Goal: Task Accomplishment & Management: Use online tool/utility

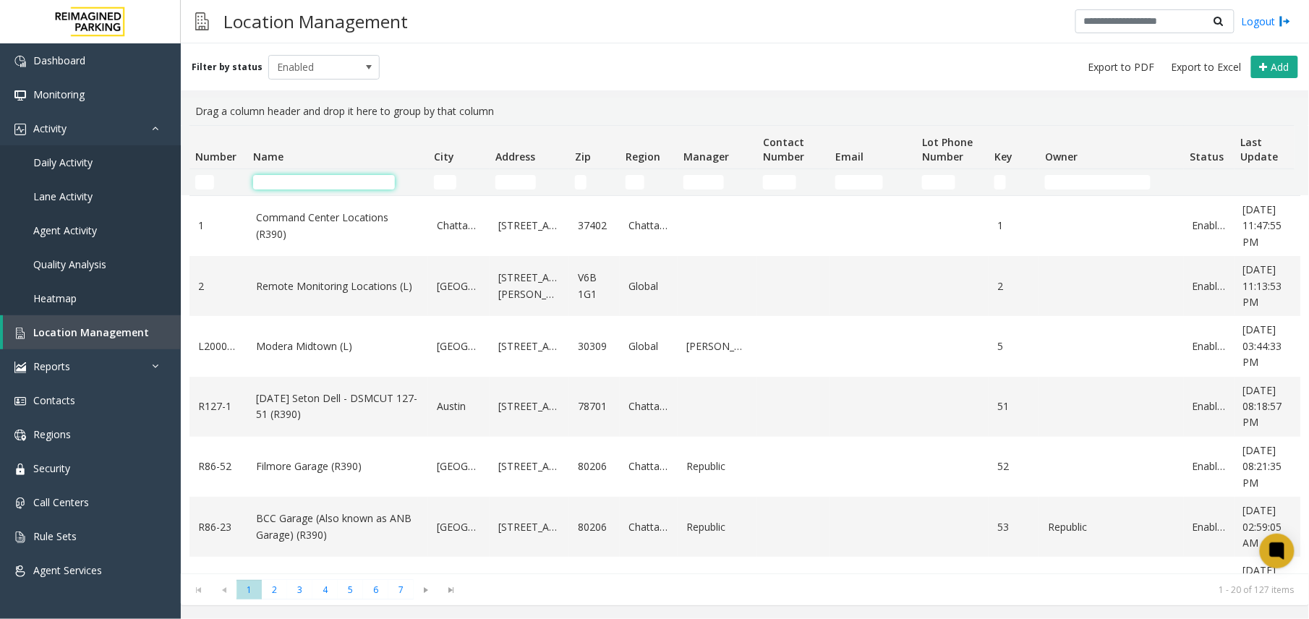
click at [333, 185] on input "Name Filter" at bounding box center [324, 182] width 142 height 14
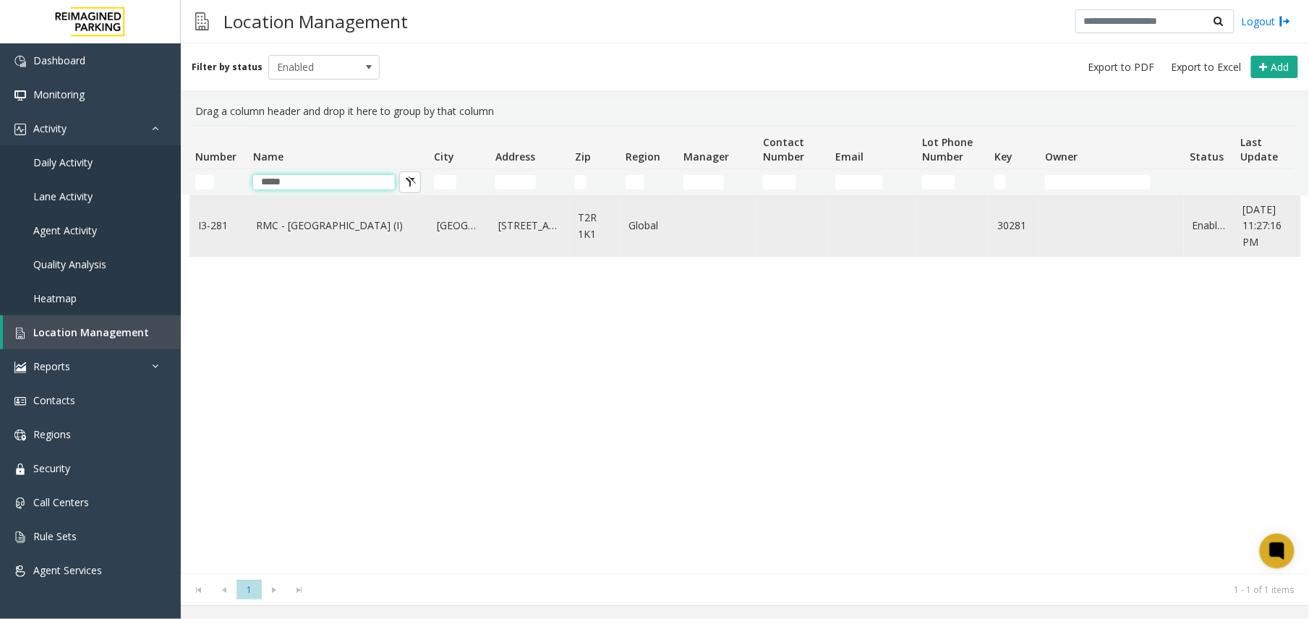
type input "*****"
click at [314, 254] on td "RMC - Mount Royal Village (I)" at bounding box center [337, 226] width 181 height 60
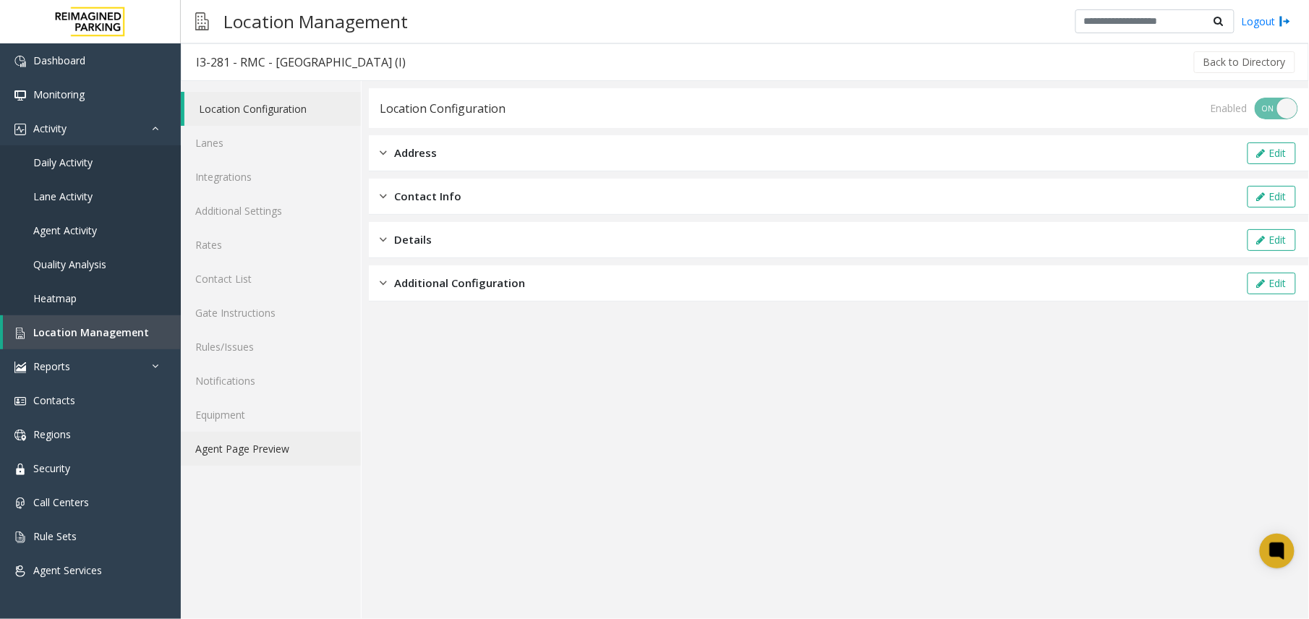
click at [264, 455] on link "Agent Page Preview" at bounding box center [271, 449] width 180 height 34
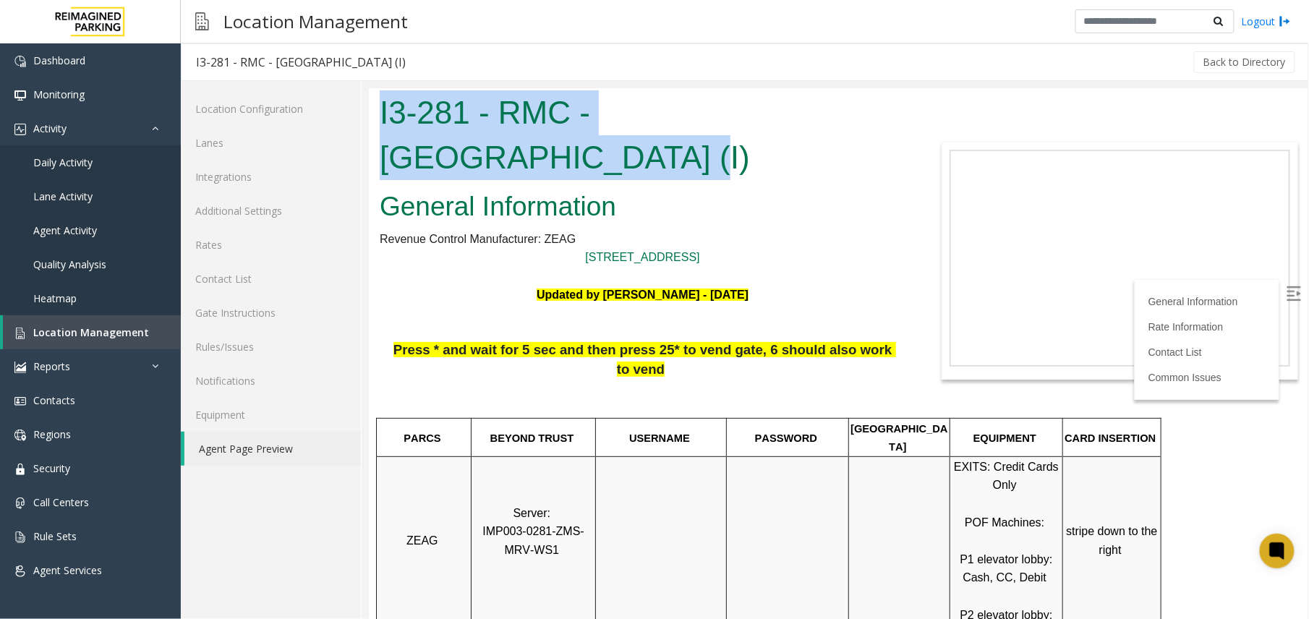
drag, startPoint x: 874, startPoint y: 111, endPoint x: 885, endPoint y: 122, distance: 15.9
click at [885, 122] on body "I3-281 - RMC - Mount Royal Village (I) General Information Revenue Control Manu…" at bounding box center [837, 352] width 938 height 531
copy h1 "I3-281 - RMC - Mount Royal Village"
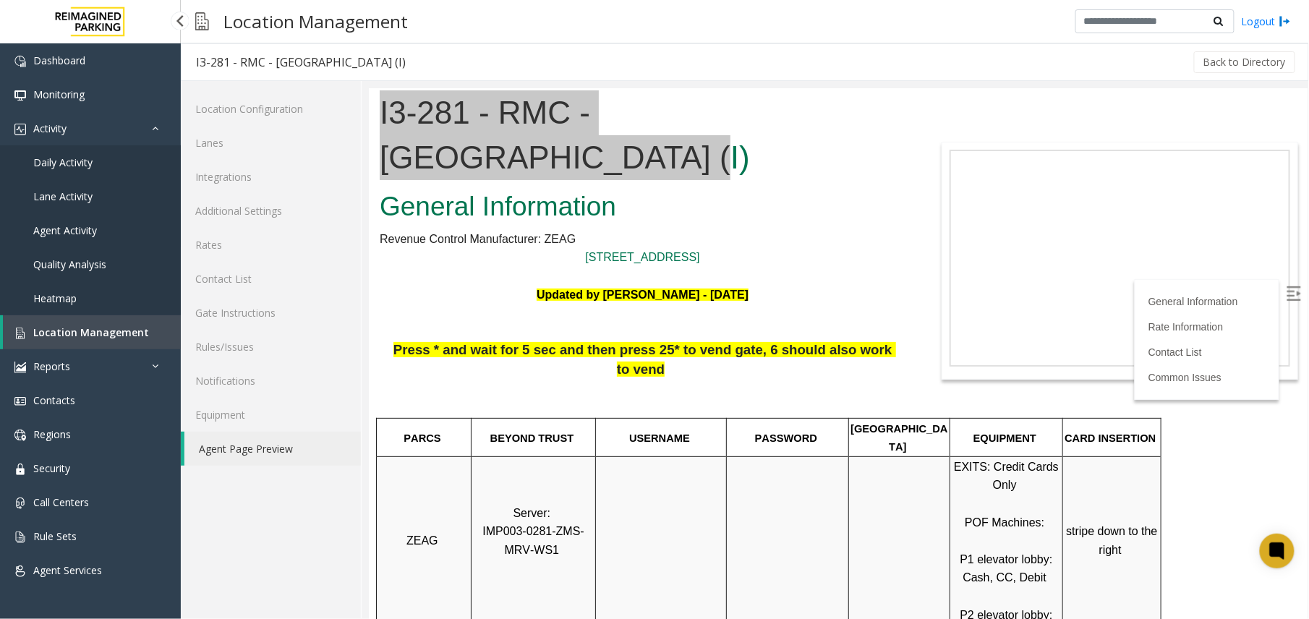
click at [96, 236] on link "Agent Activity" at bounding box center [90, 230] width 181 height 34
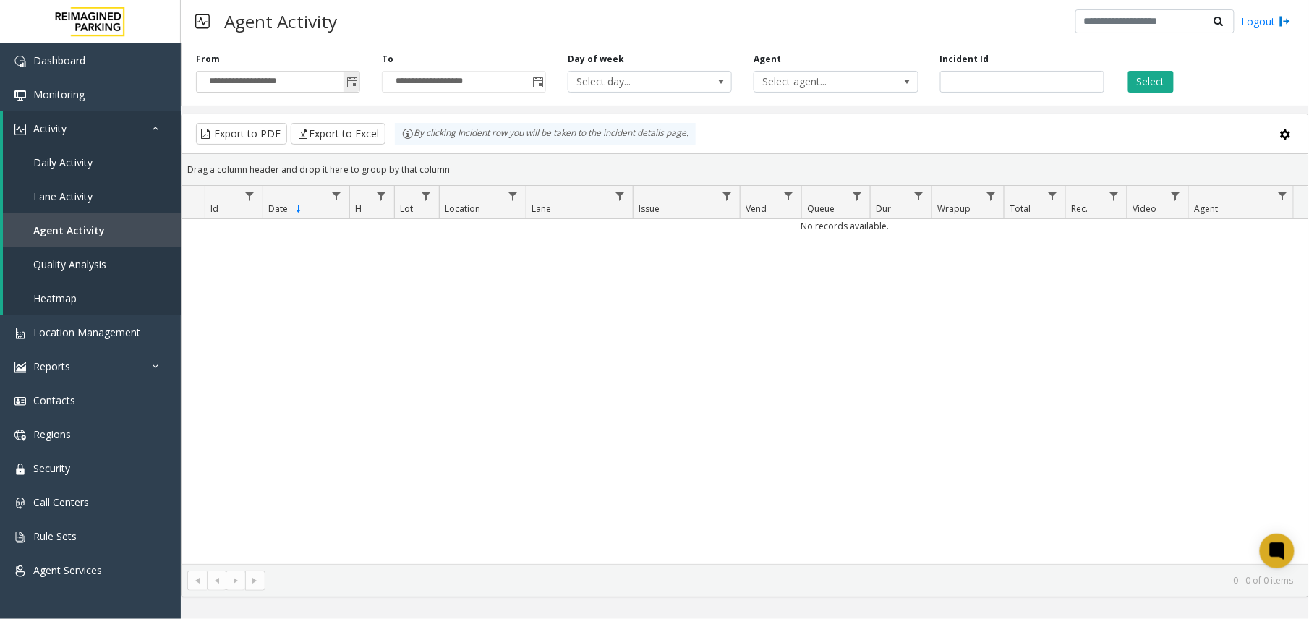
click at [351, 77] on span "Toggle popup" at bounding box center [352, 83] width 12 height 12
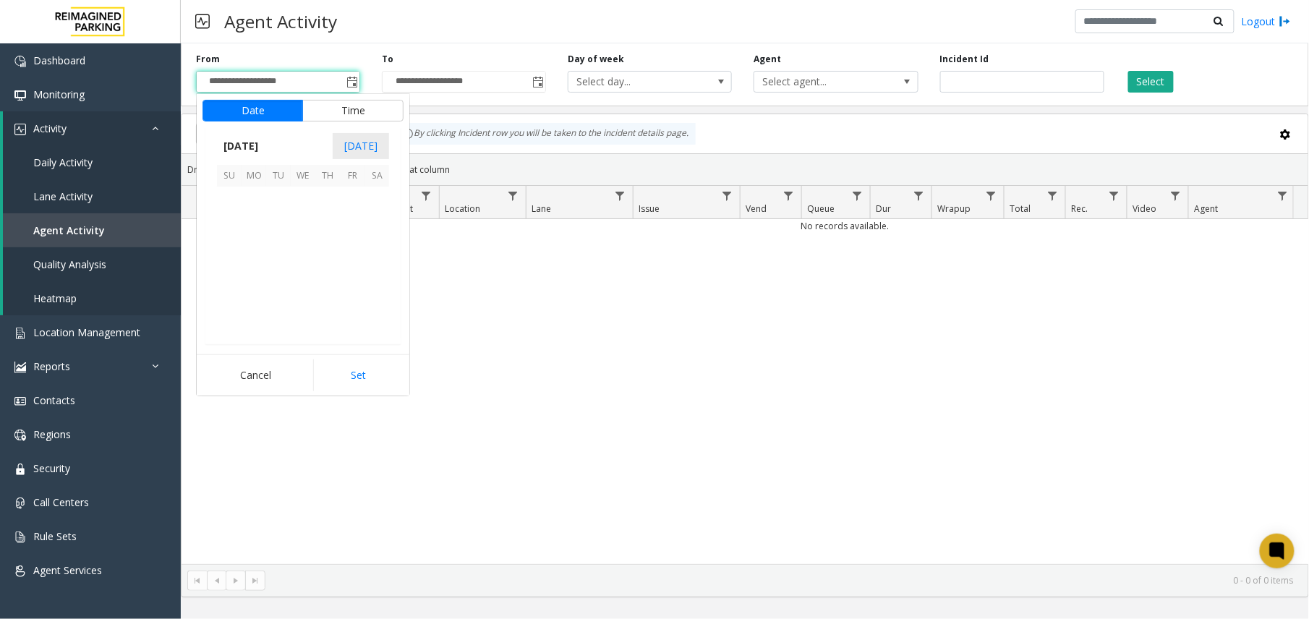
scroll to position [259650, 0]
click at [305, 197] on span "1" at bounding box center [303, 199] width 25 height 25
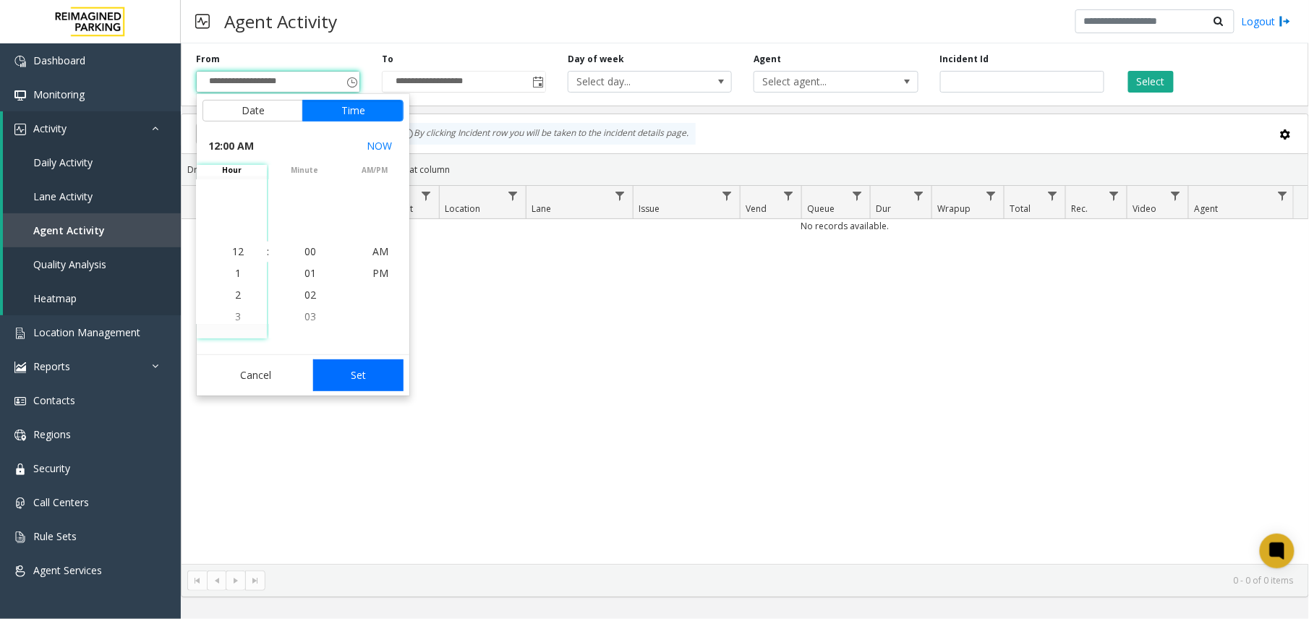
click at [354, 383] on button "Set" at bounding box center [358, 375] width 91 height 32
type input "**********"
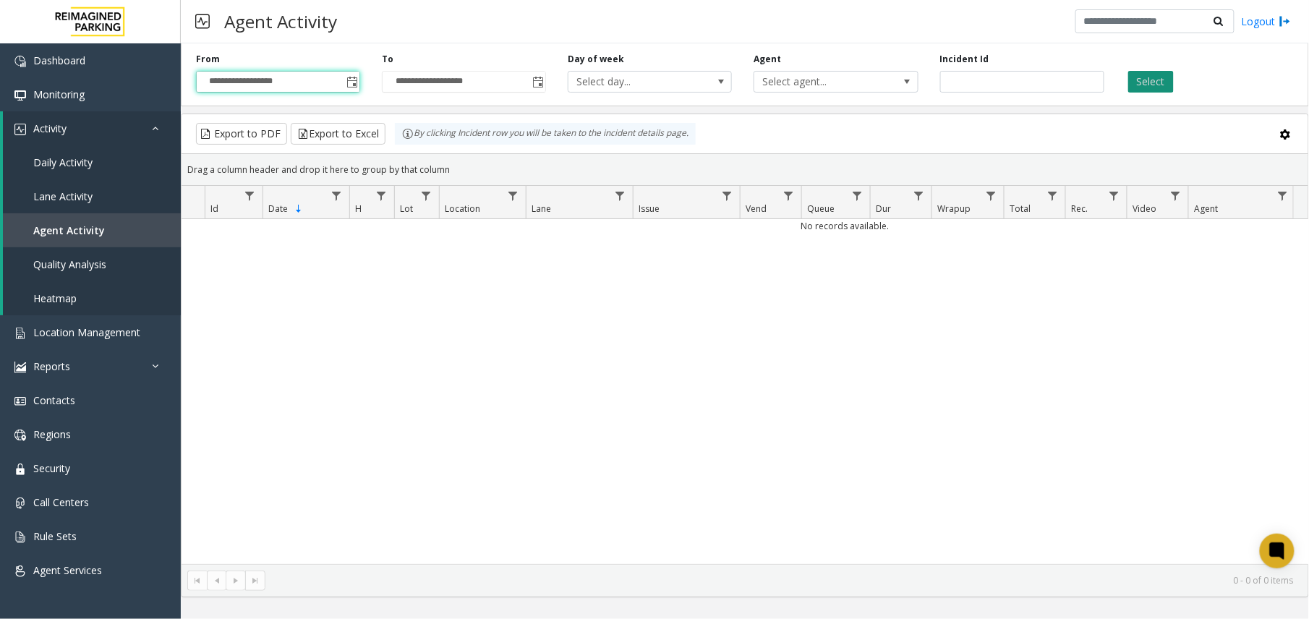
click at [1144, 91] on button "Select" at bounding box center [1151, 82] width 46 height 22
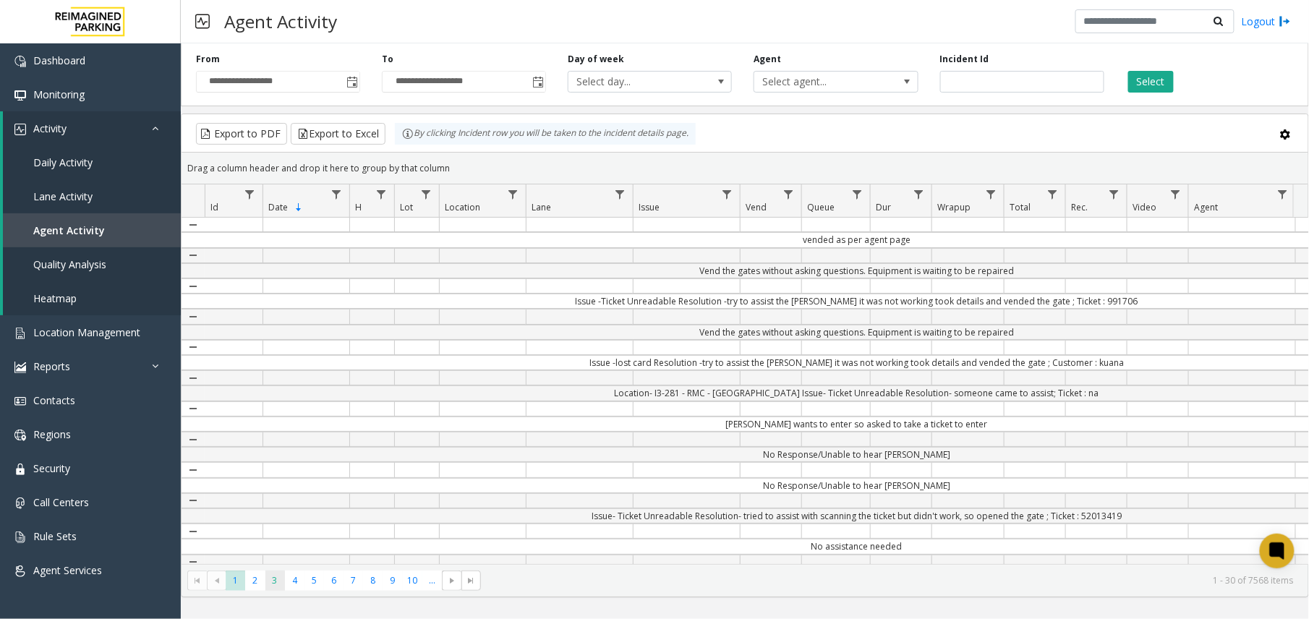
click at [279, 584] on span "3" at bounding box center [275, 580] width 20 height 20
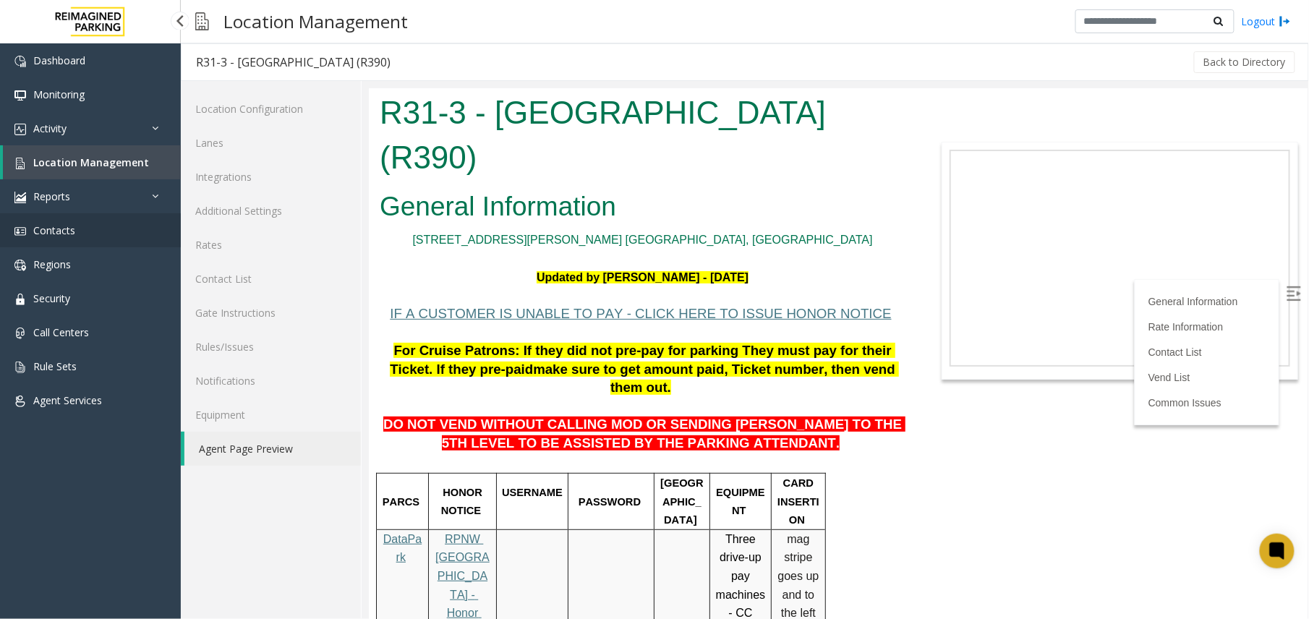
click at [74, 235] on span "Contacts" at bounding box center [54, 230] width 42 height 14
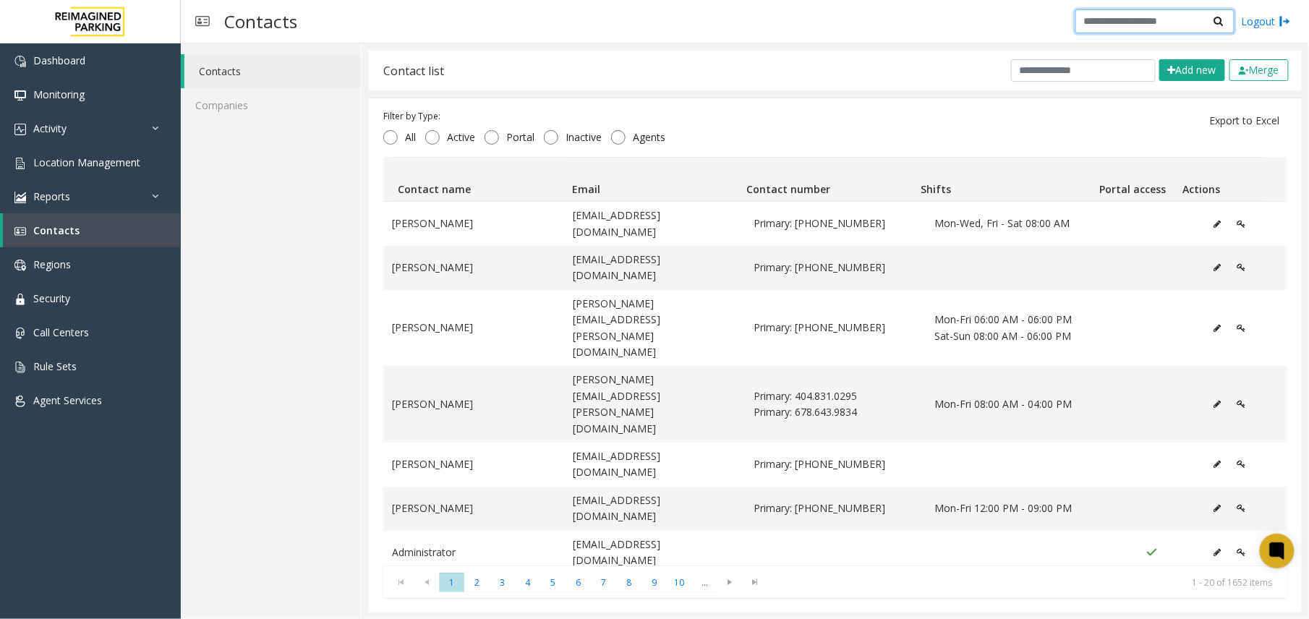
click at [1110, 12] on input "text" at bounding box center [1154, 21] width 159 height 25
type input "******"
click at [1040, 69] on input "text" at bounding box center [1083, 70] width 145 height 22
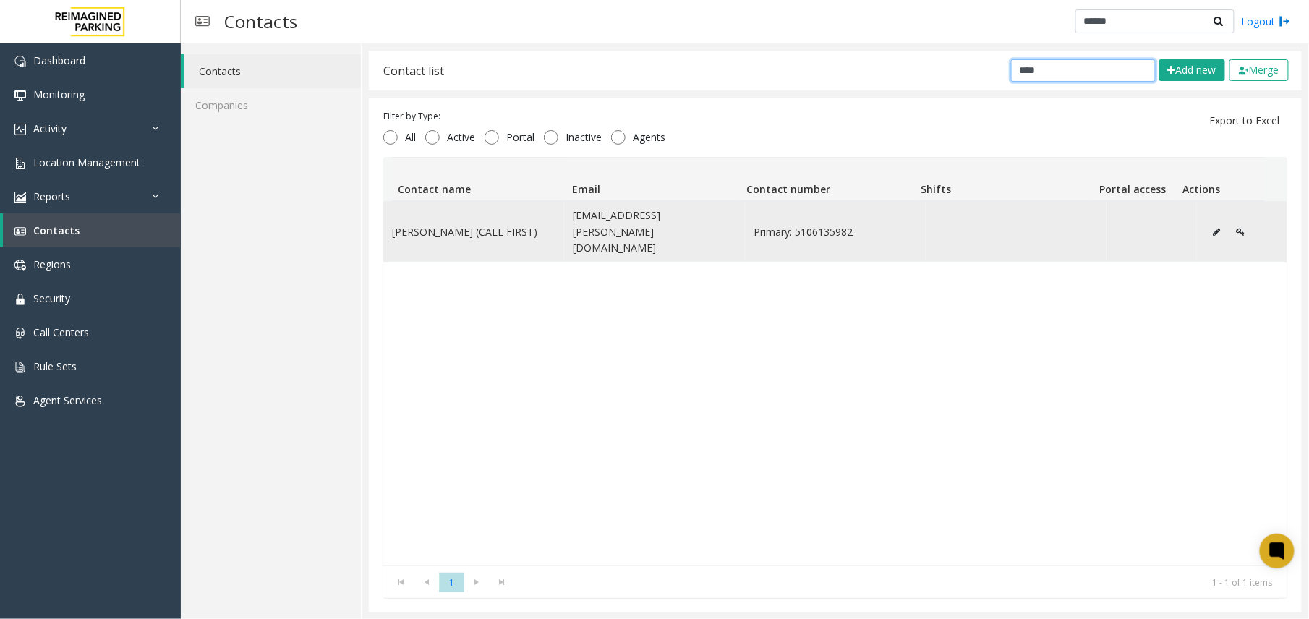
type input "****"
click at [510, 209] on td "Nassim Taibi (CALL FIRST)" at bounding box center [473, 232] width 181 height 60
click at [1205, 223] on button "Data table" at bounding box center [1216, 232] width 23 height 22
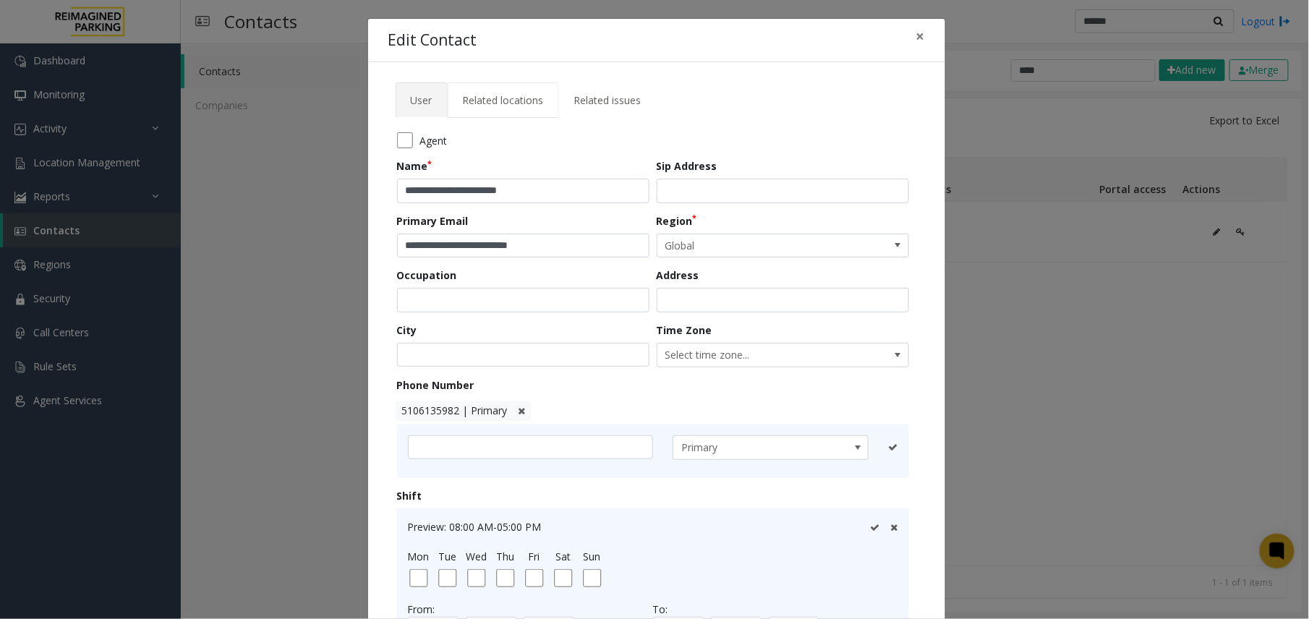
click at [531, 104] on span "Related locations" at bounding box center [503, 100] width 81 height 14
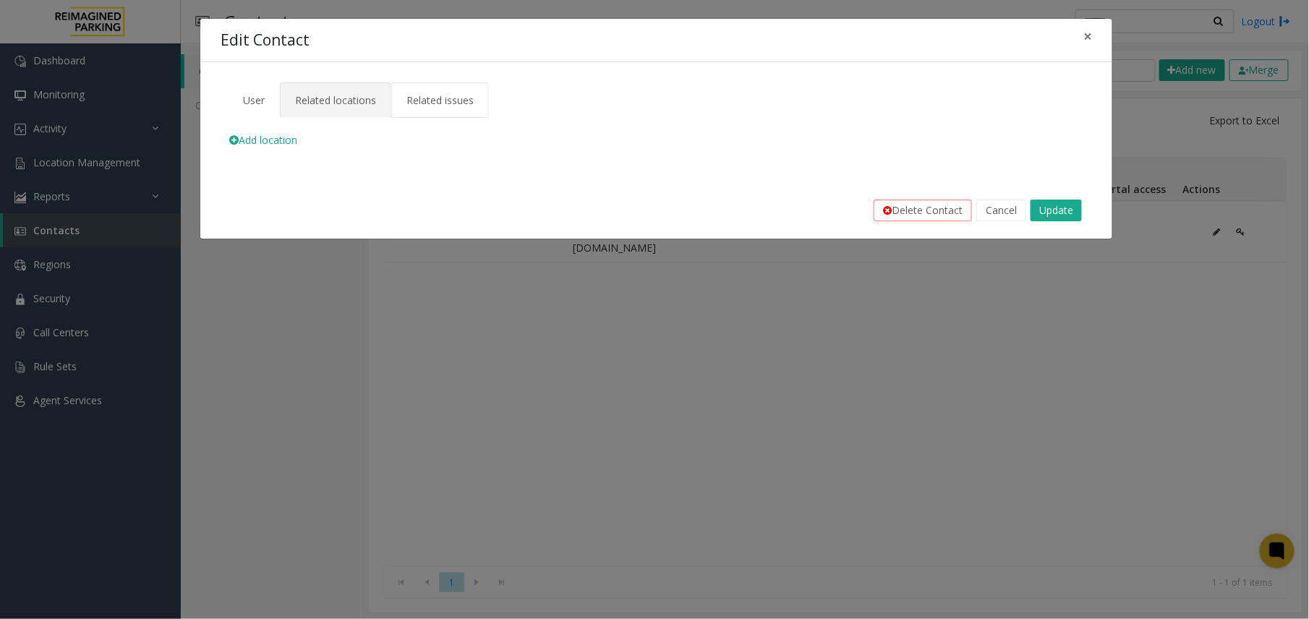
click at [467, 99] on span "Related issues" at bounding box center [439, 100] width 67 height 14
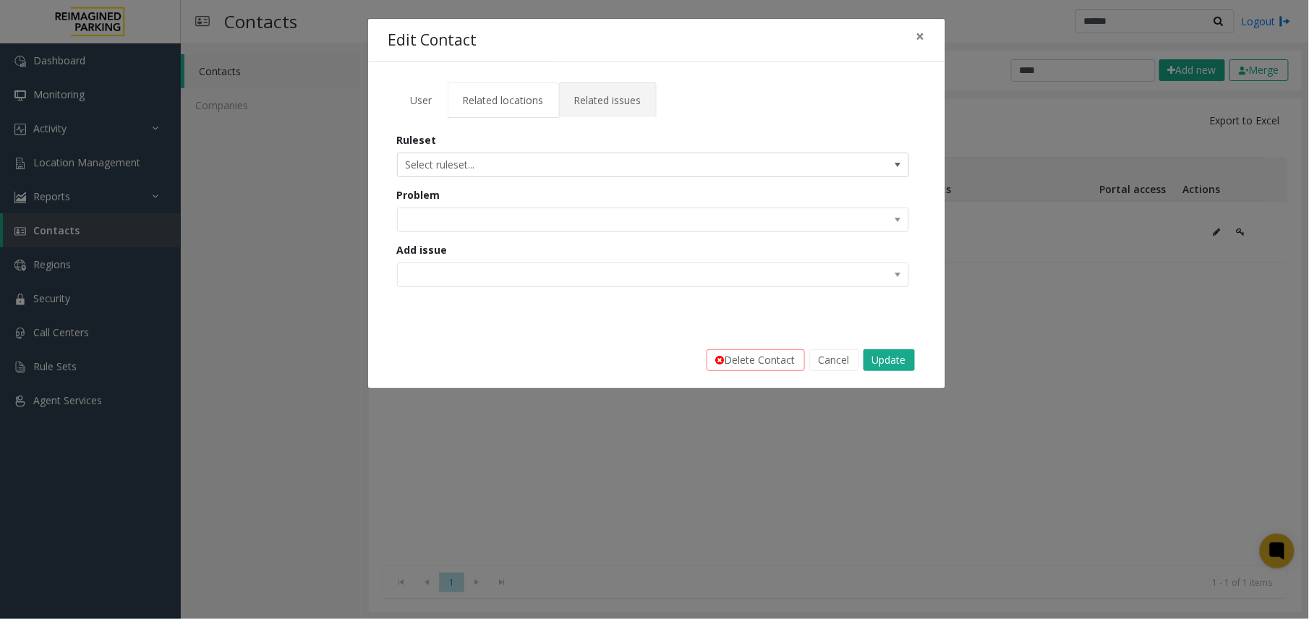
click at [505, 105] on span "Related locations" at bounding box center [503, 100] width 81 height 14
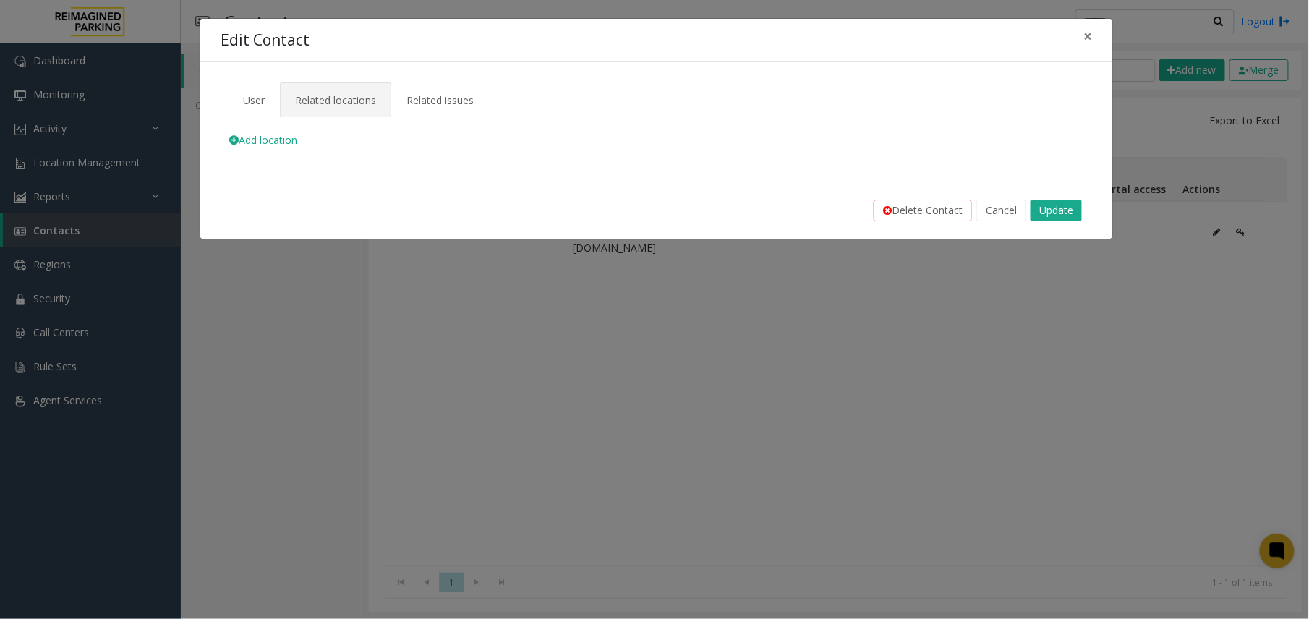
click at [282, 95] on link "Related locations" at bounding box center [335, 99] width 111 height 35
click at [270, 102] on link "User" at bounding box center [254, 99] width 52 height 35
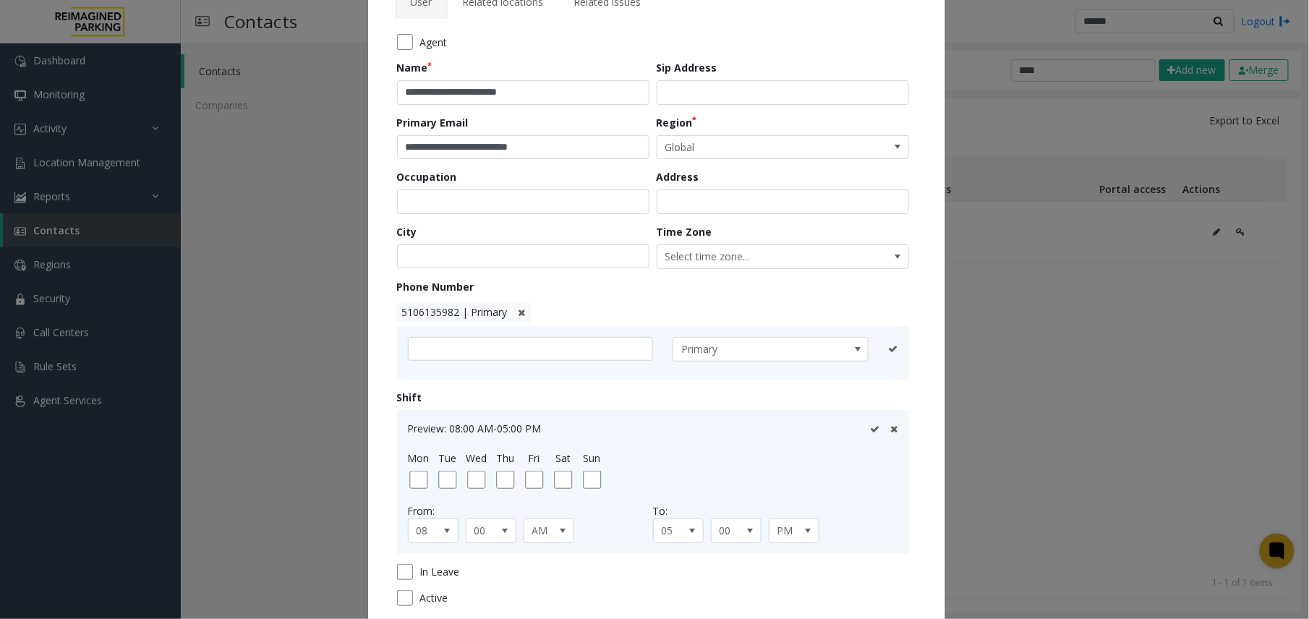
scroll to position [206, 0]
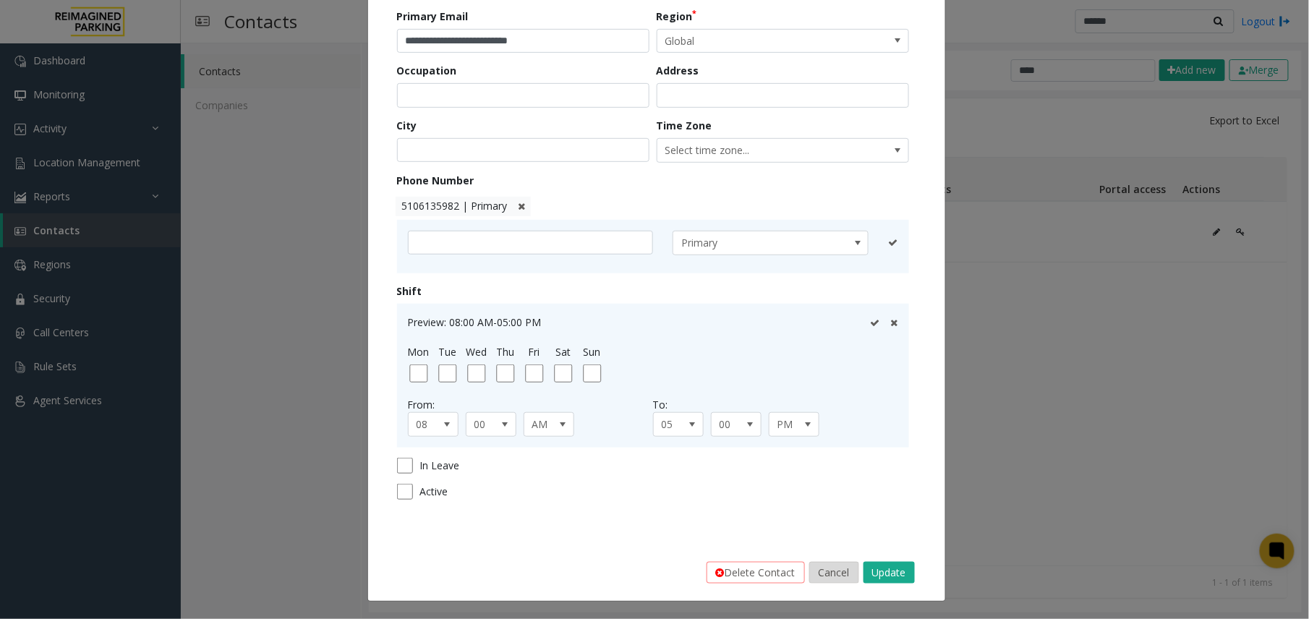
click at [817, 578] on button "Cancel" at bounding box center [834, 573] width 50 height 22
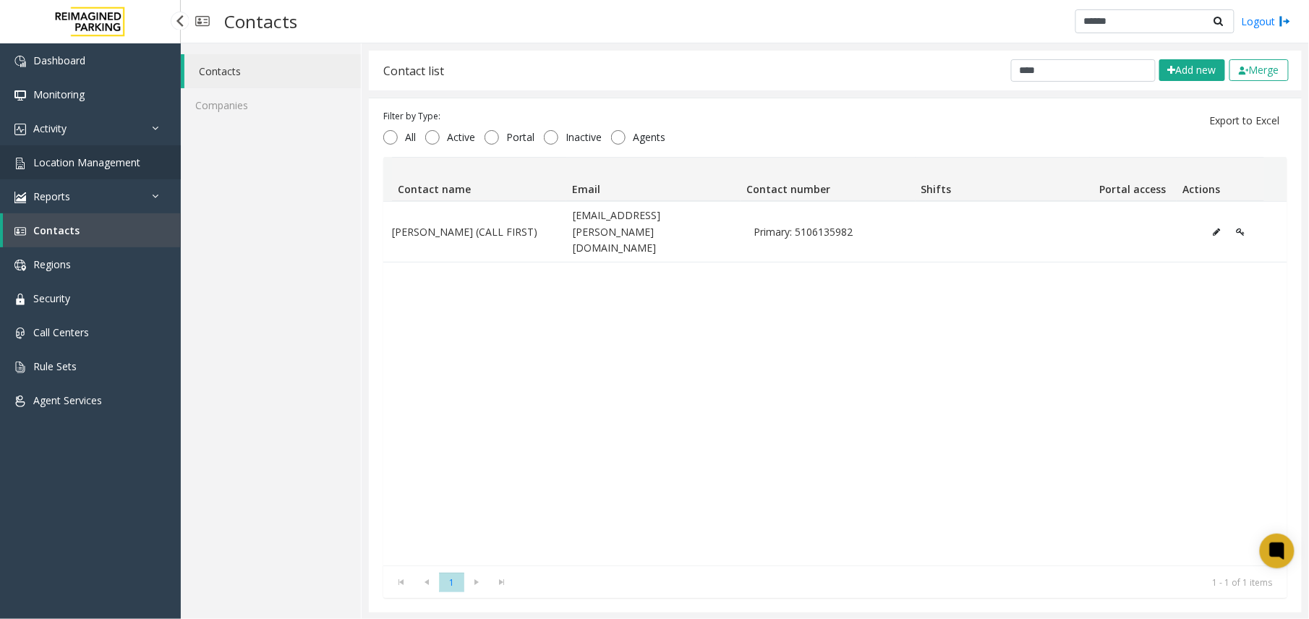
click at [95, 168] on link "Location Management" at bounding box center [90, 162] width 181 height 34
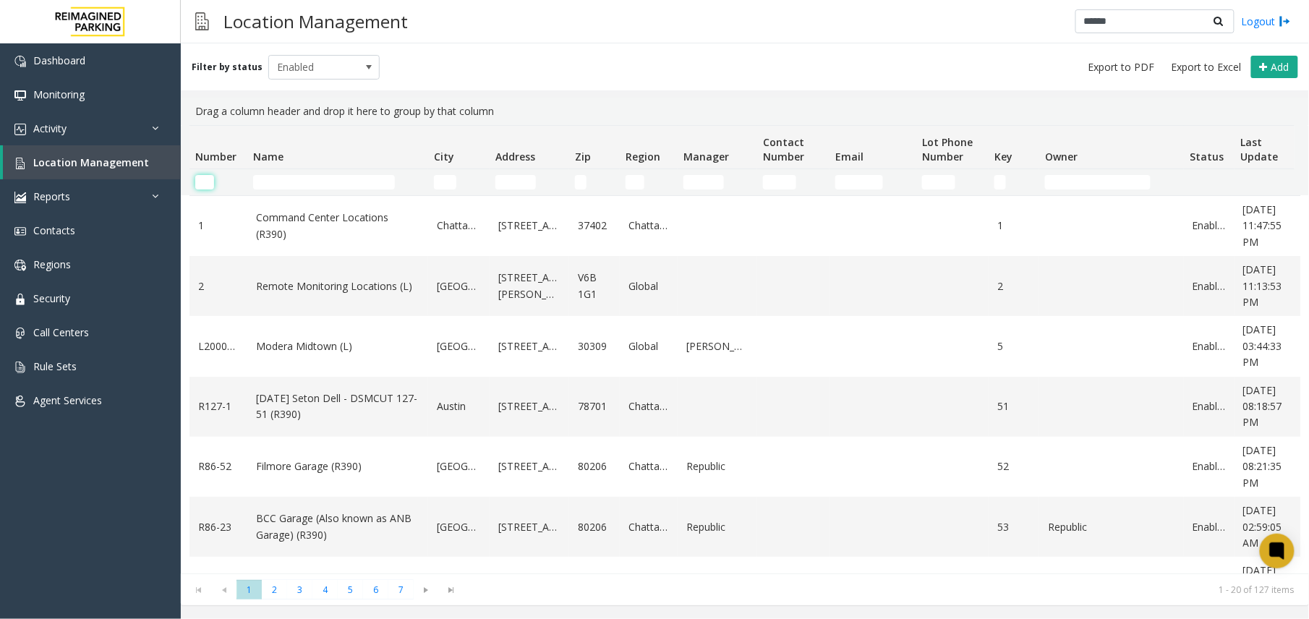
click at [201, 181] on input "Number Filter" at bounding box center [204, 182] width 19 height 14
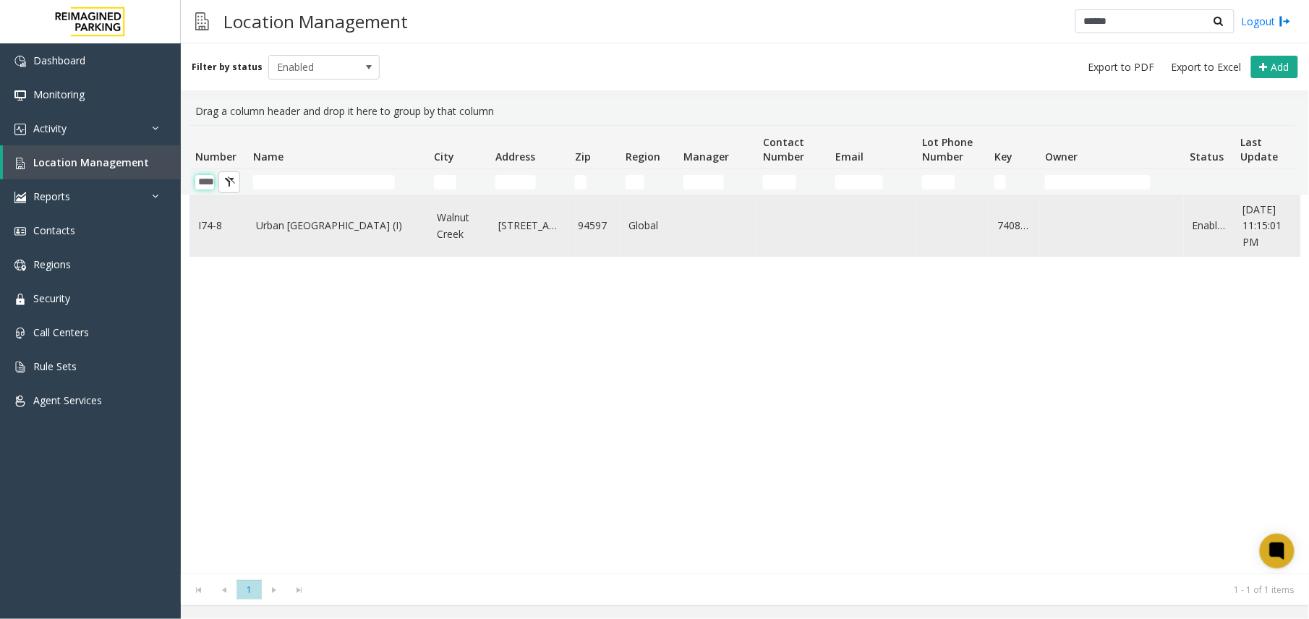
type input "****"
click at [328, 236] on td "Urban [GEOGRAPHIC_DATA] (I)" at bounding box center [337, 226] width 181 height 60
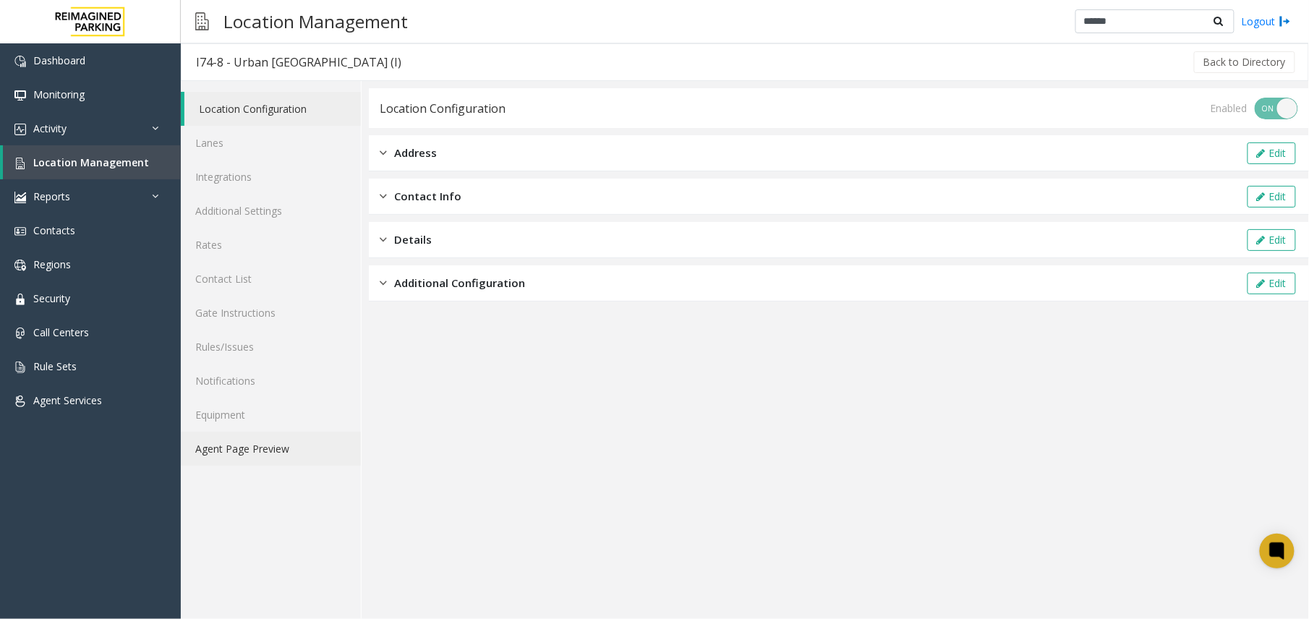
click at [289, 446] on link "Agent Page Preview" at bounding box center [271, 449] width 180 height 34
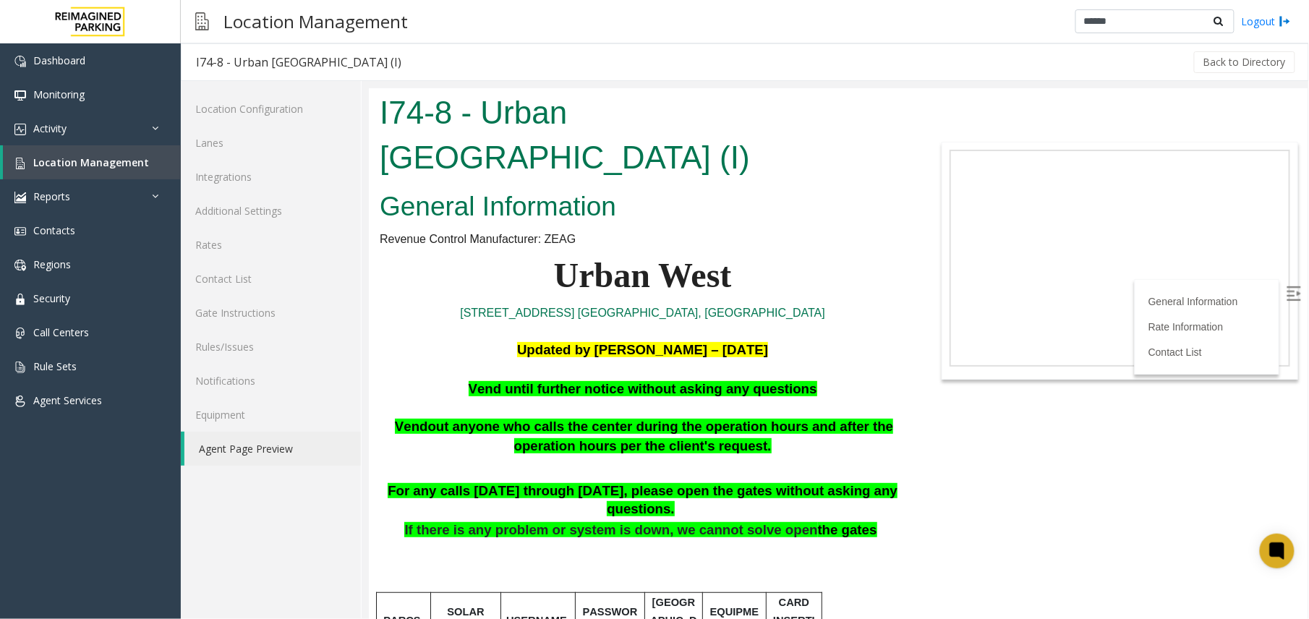
click at [1285, 294] on img at bounding box center [1292, 293] width 14 height 14
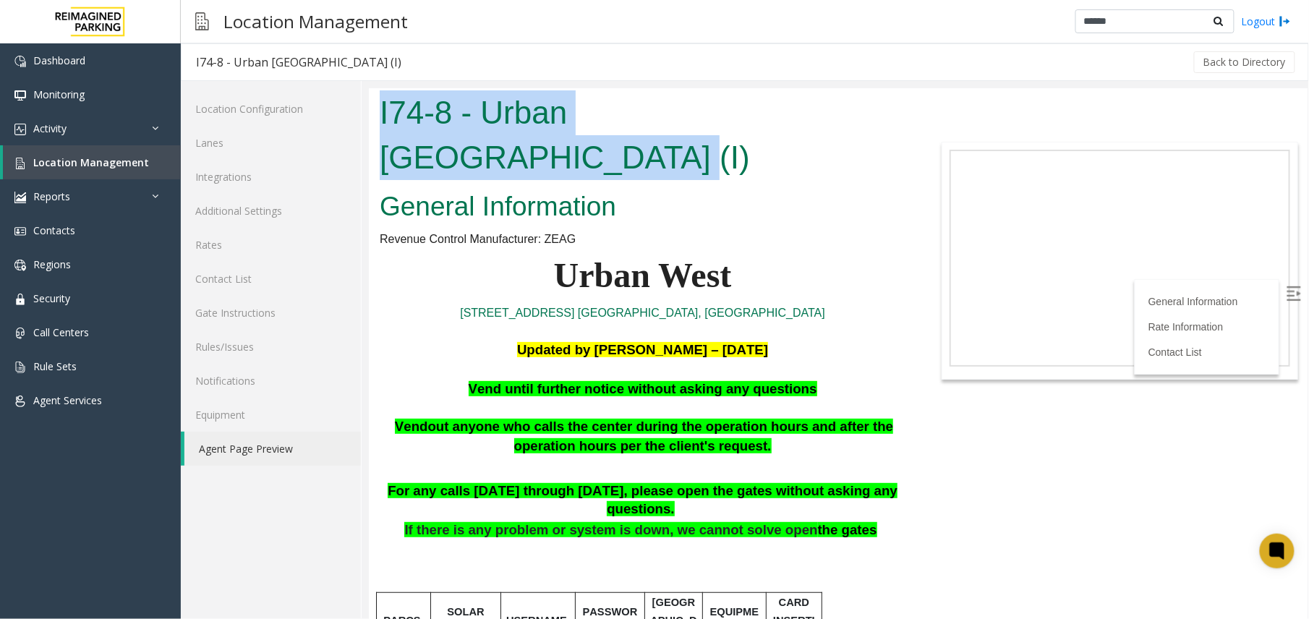
drag, startPoint x: 882, startPoint y: 109, endPoint x: 380, endPoint y: 131, distance: 502.9
click at [380, 131] on h1 "I74-8 - Urban West Business Park (I)" at bounding box center [642, 134] width 526 height 89
copy h1 "I74-8 - Urban West Business Park"
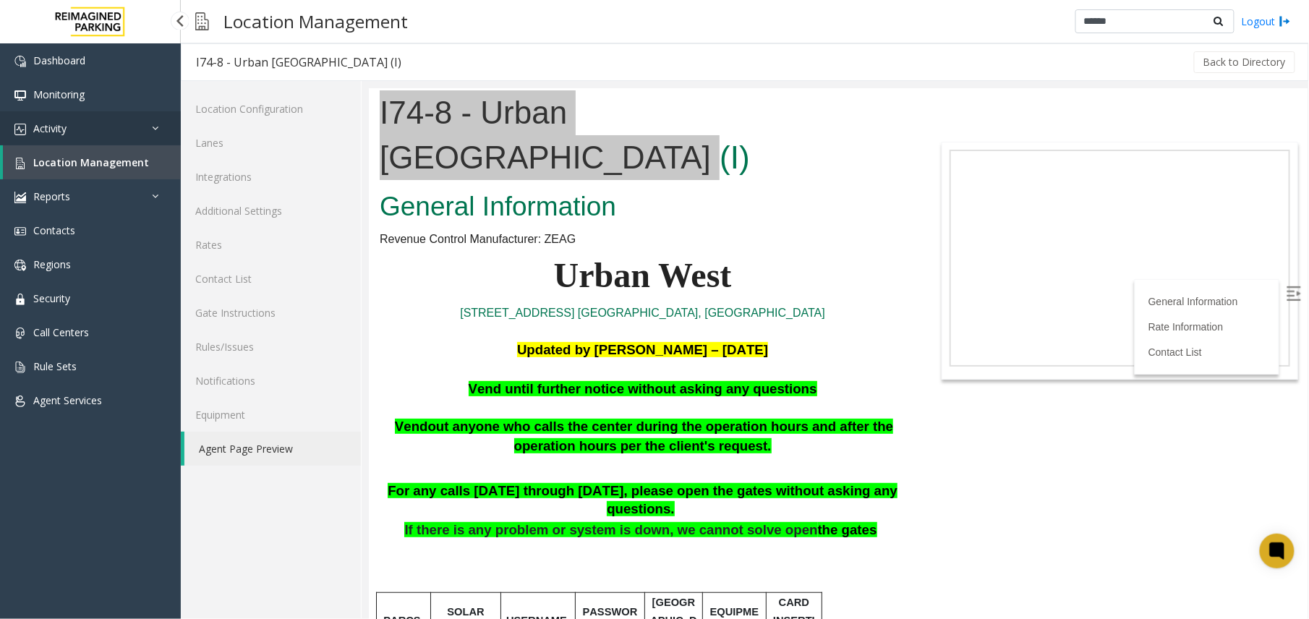
click at [122, 119] on link "Activity" at bounding box center [90, 128] width 181 height 34
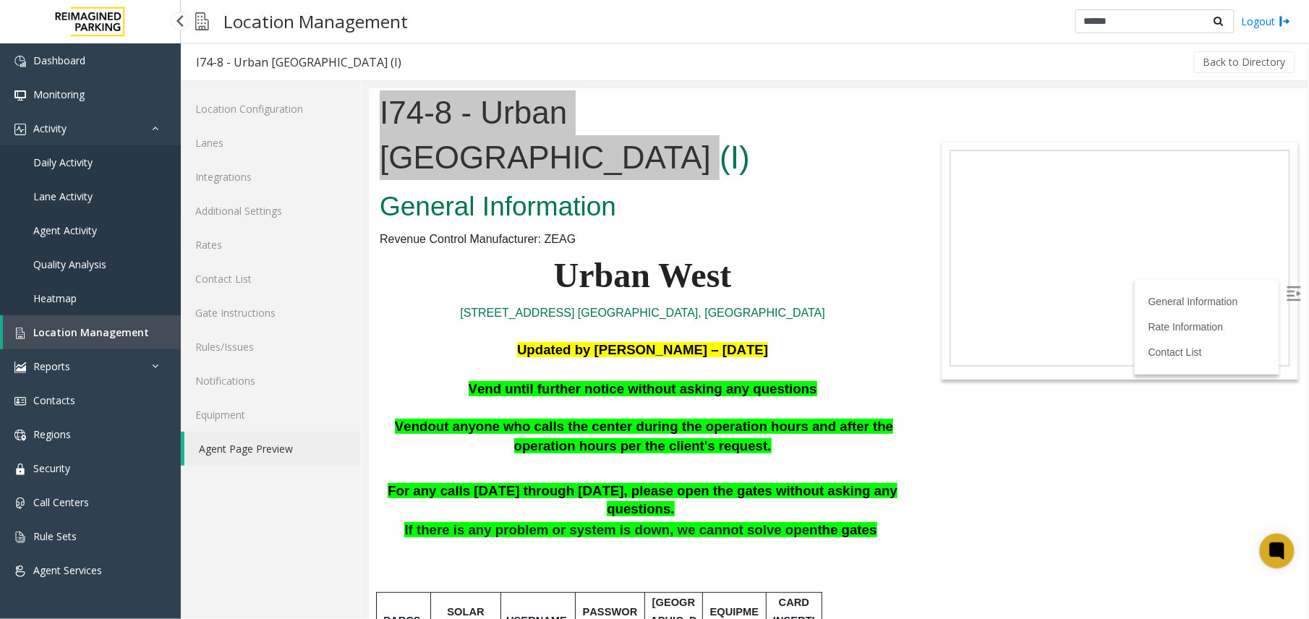
click at [74, 236] on link "Agent Activity" at bounding box center [90, 230] width 181 height 34
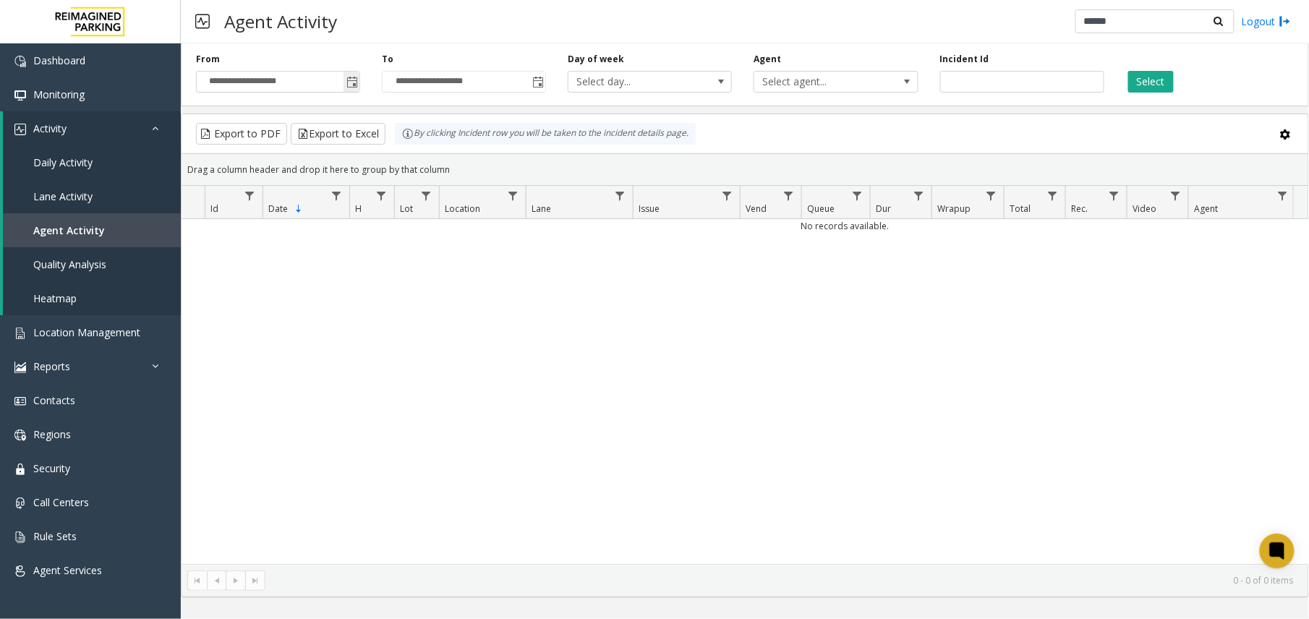
click at [357, 90] on span "Toggle popup" at bounding box center [351, 81] width 16 height 23
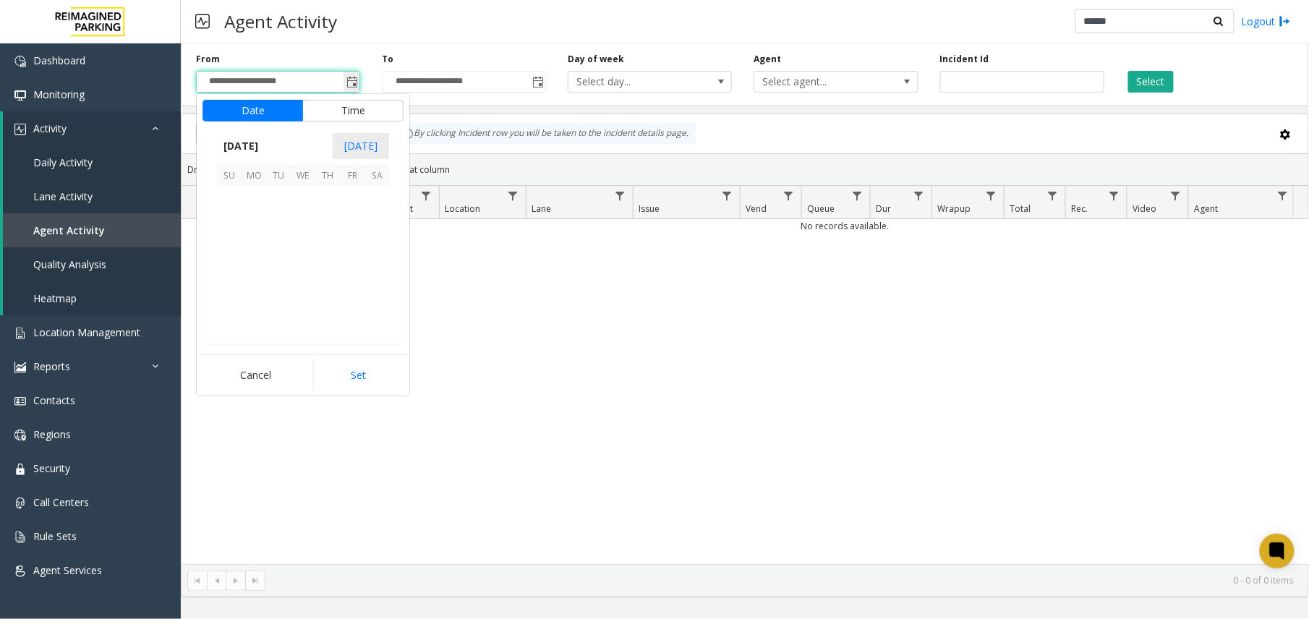
scroll to position [259650, 0]
click at [314, 221] on span "8" at bounding box center [303, 223] width 25 height 25
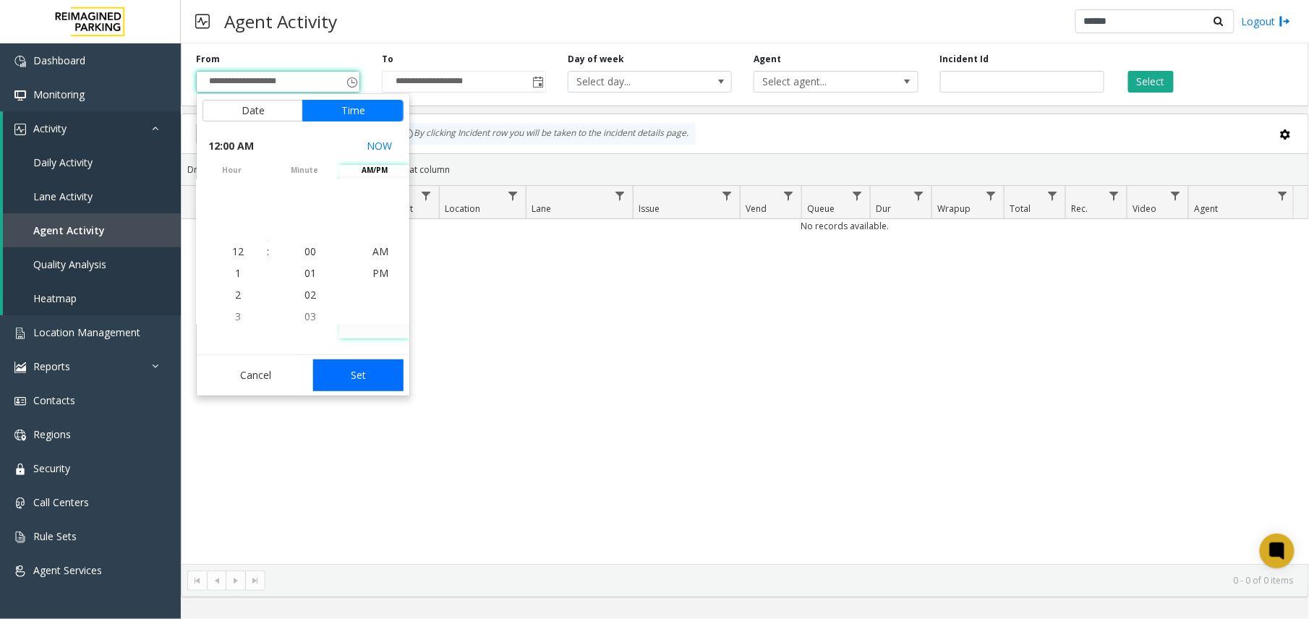
click at [363, 375] on button "Set" at bounding box center [358, 375] width 91 height 32
type input "**********"
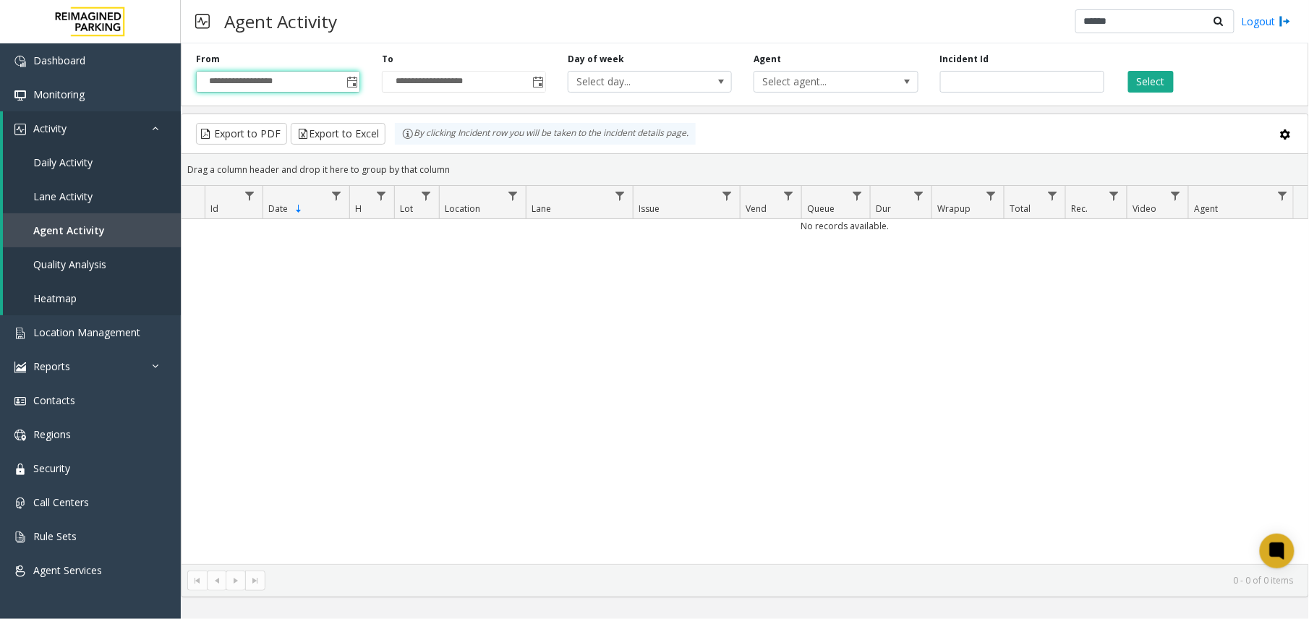
click at [542, 94] on div "**********" at bounding box center [745, 72] width 1128 height 69
click at [539, 88] on span "Toggle popup" at bounding box center [538, 83] width 12 height 12
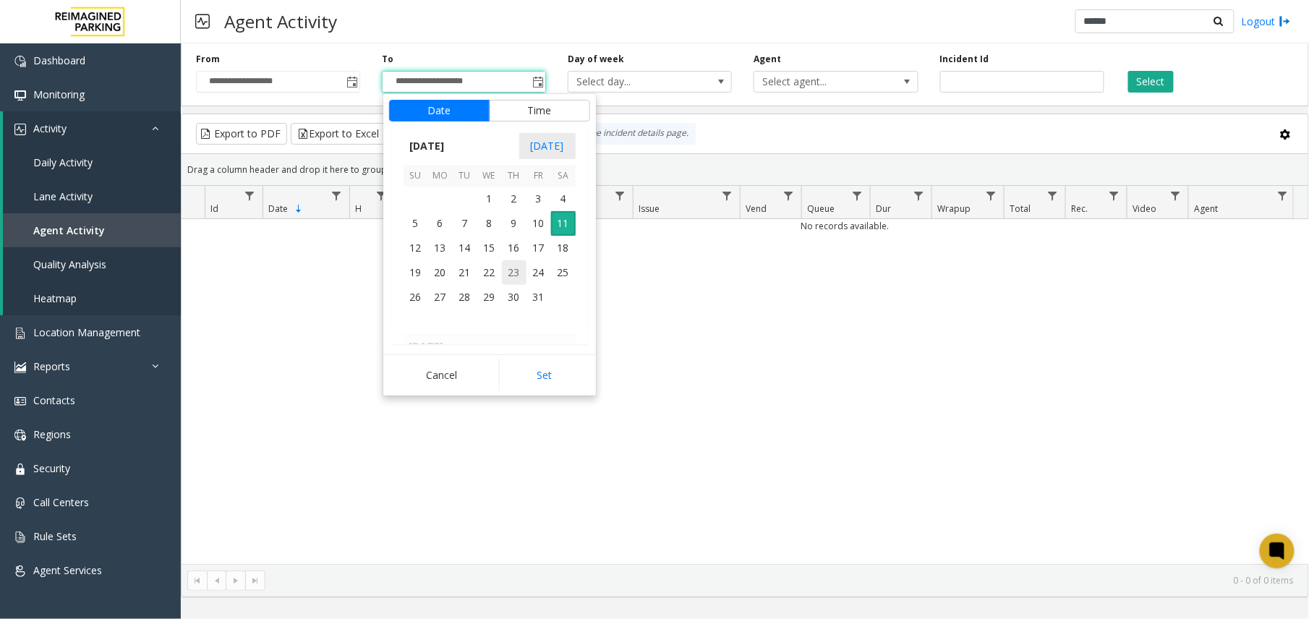
scroll to position [22, 0]
click at [423, 247] on span "12" at bounding box center [415, 248] width 25 height 25
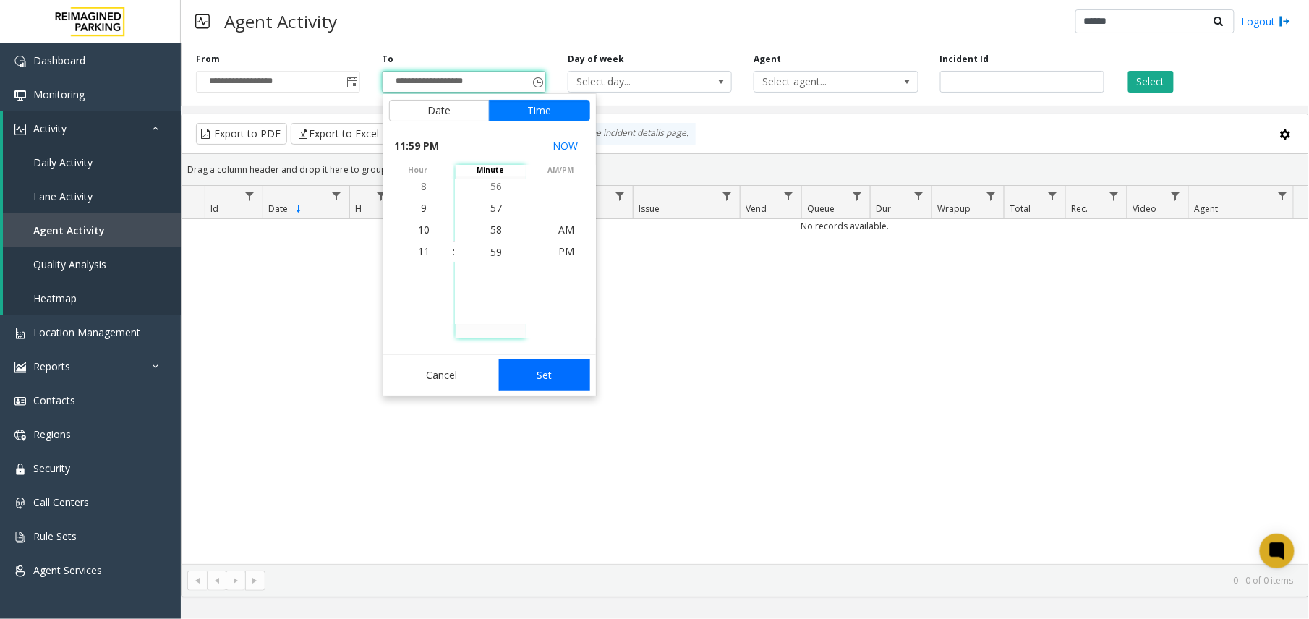
click at [539, 371] on button "Set" at bounding box center [544, 375] width 91 height 32
type input "**********"
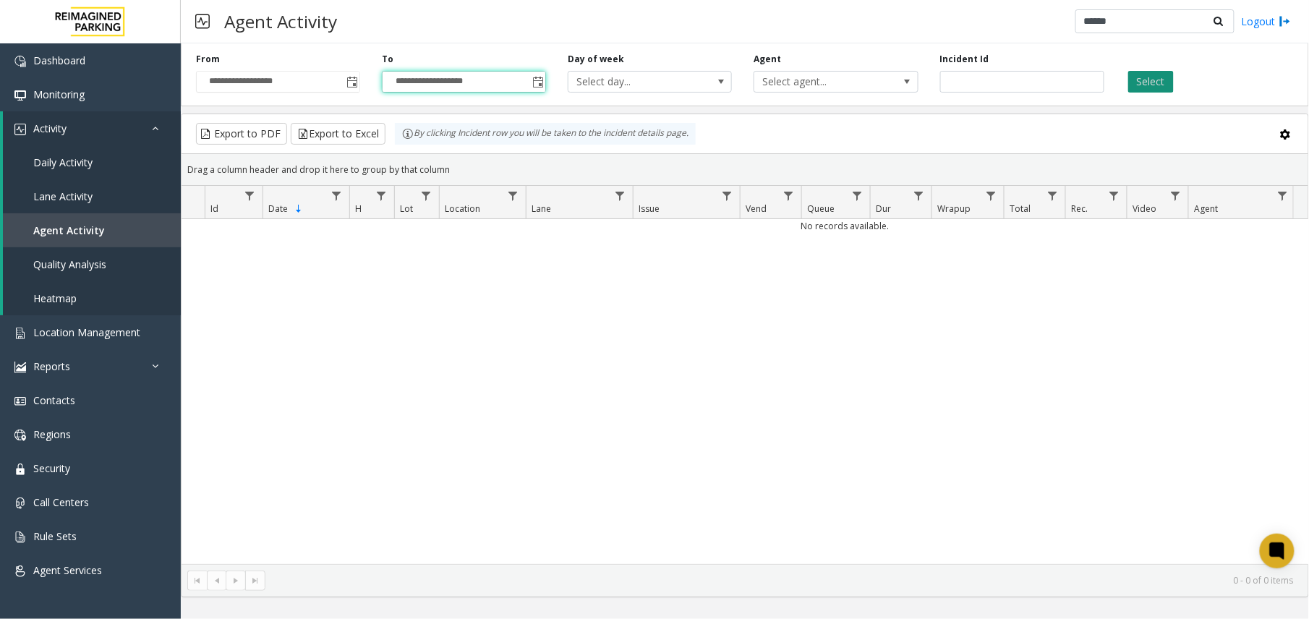
click at [1139, 84] on button "Select" at bounding box center [1151, 82] width 46 height 22
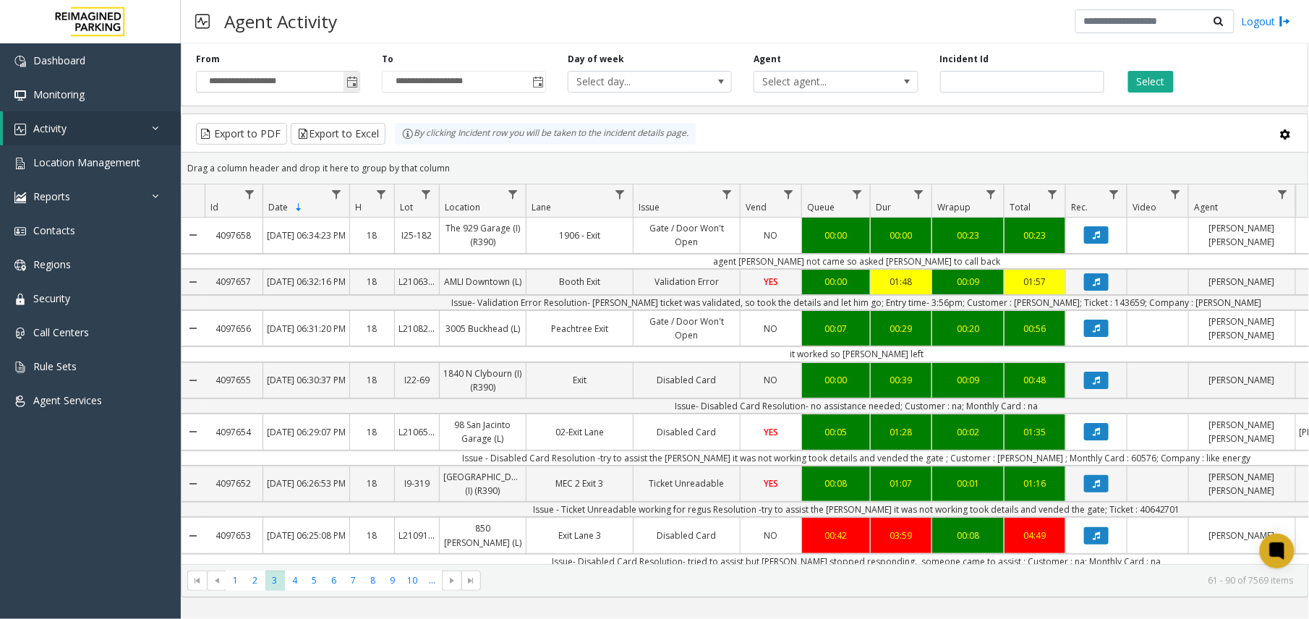
click at [359, 78] on span "Toggle popup" at bounding box center [351, 81] width 16 height 23
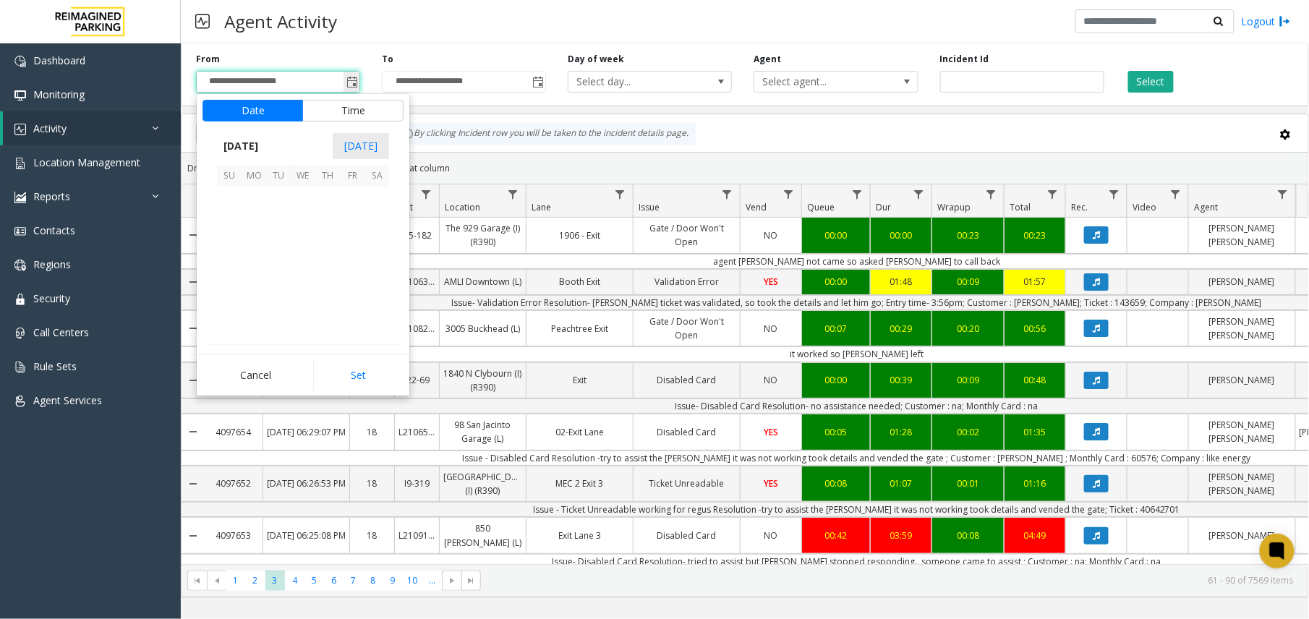
scroll to position [259650, 0]
click at [327, 221] on span "9" at bounding box center [327, 223] width 25 height 25
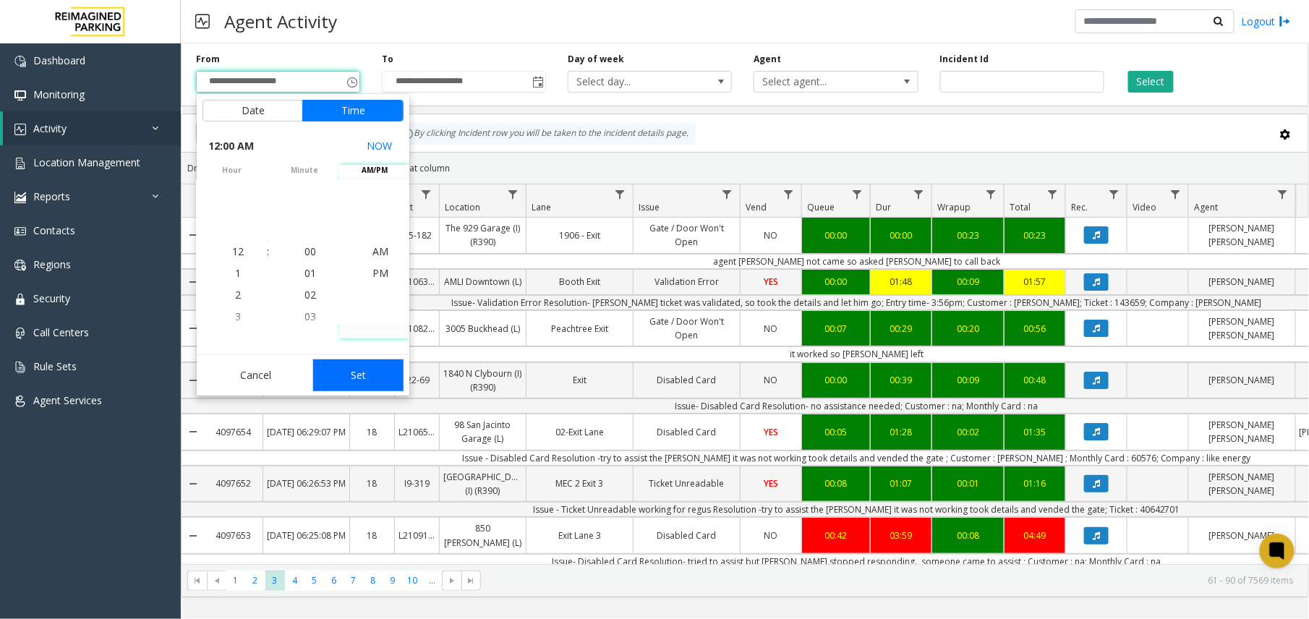
click at [361, 377] on button "Set" at bounding box center [358, 375] width 91 height 32
type input "**********"
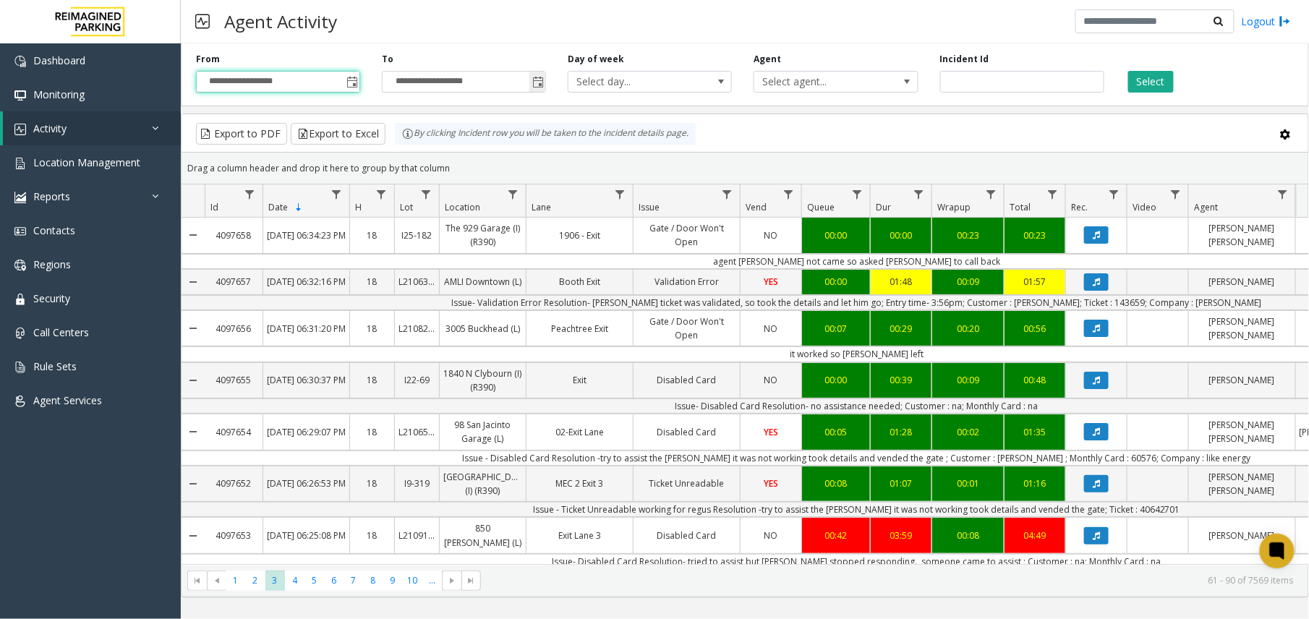
click at [535, 87] on span "Toggle popup" at bounding box center [538, 83] width 12 height 12
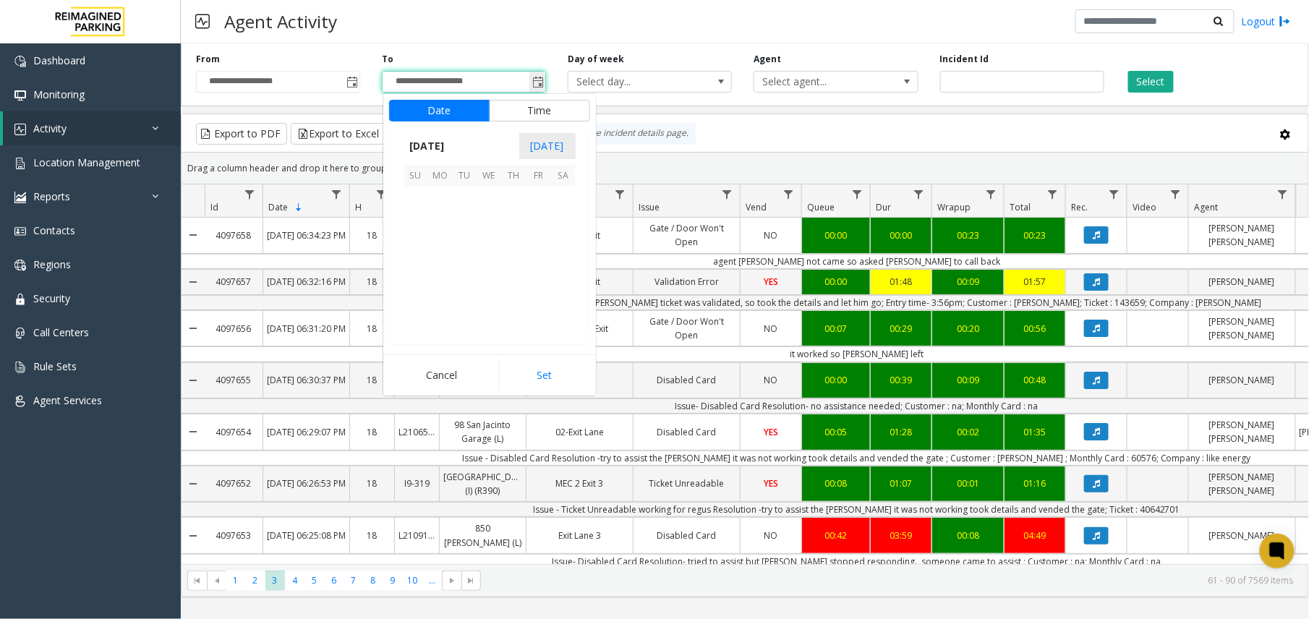
scroll to position [22, 0]
click at [510, 227] on span "9" at bounding box center [514, 223] width 25 height 25
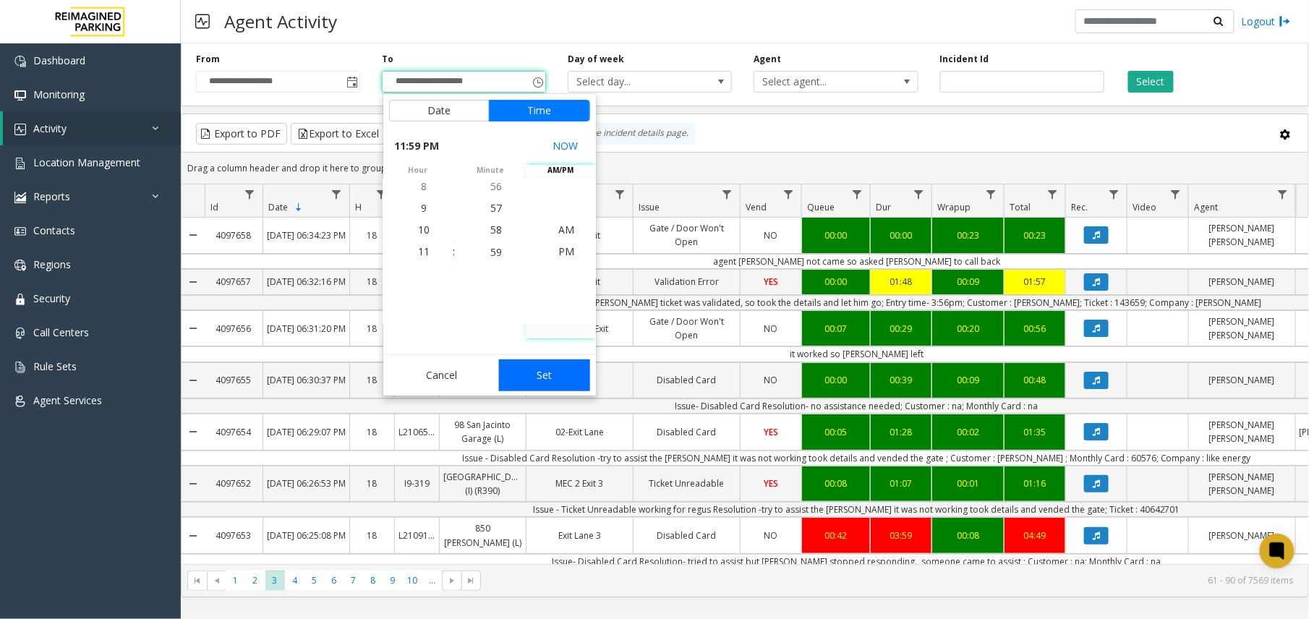
click at [549, 379] on button "Set" at bounding box center [544, 375] width 91 height 32
type input "**********"
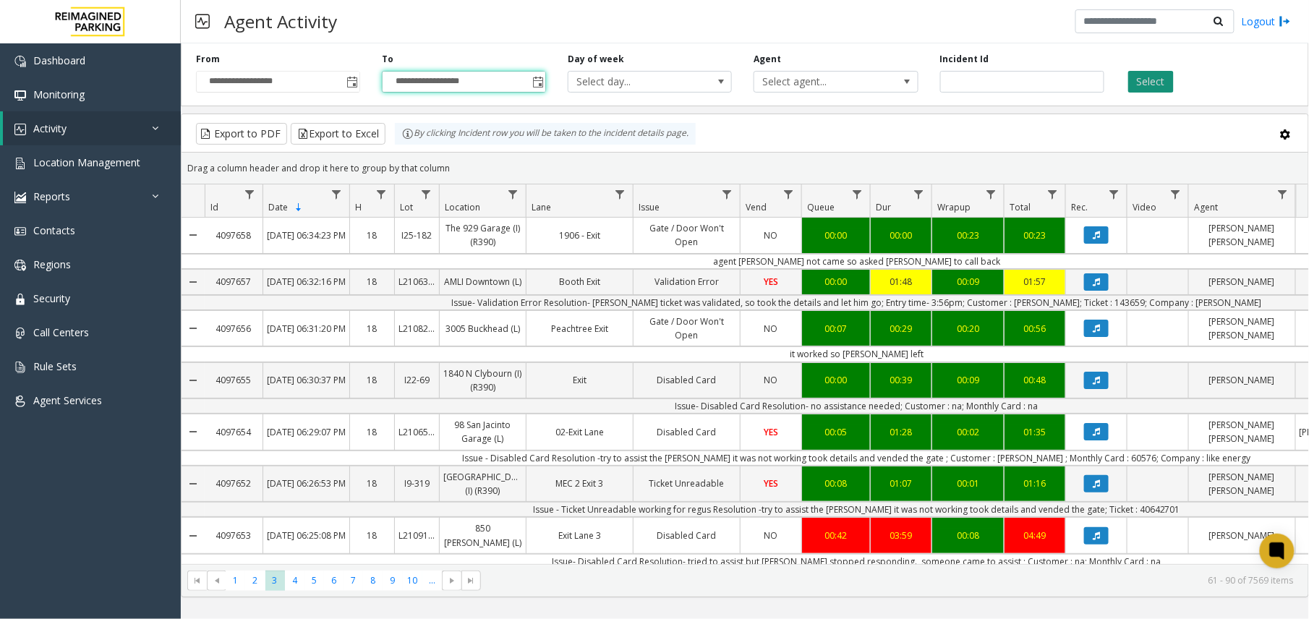
click at [1140, 76] on button "Select" at bounding box center [1151, 82] width 46 height 22
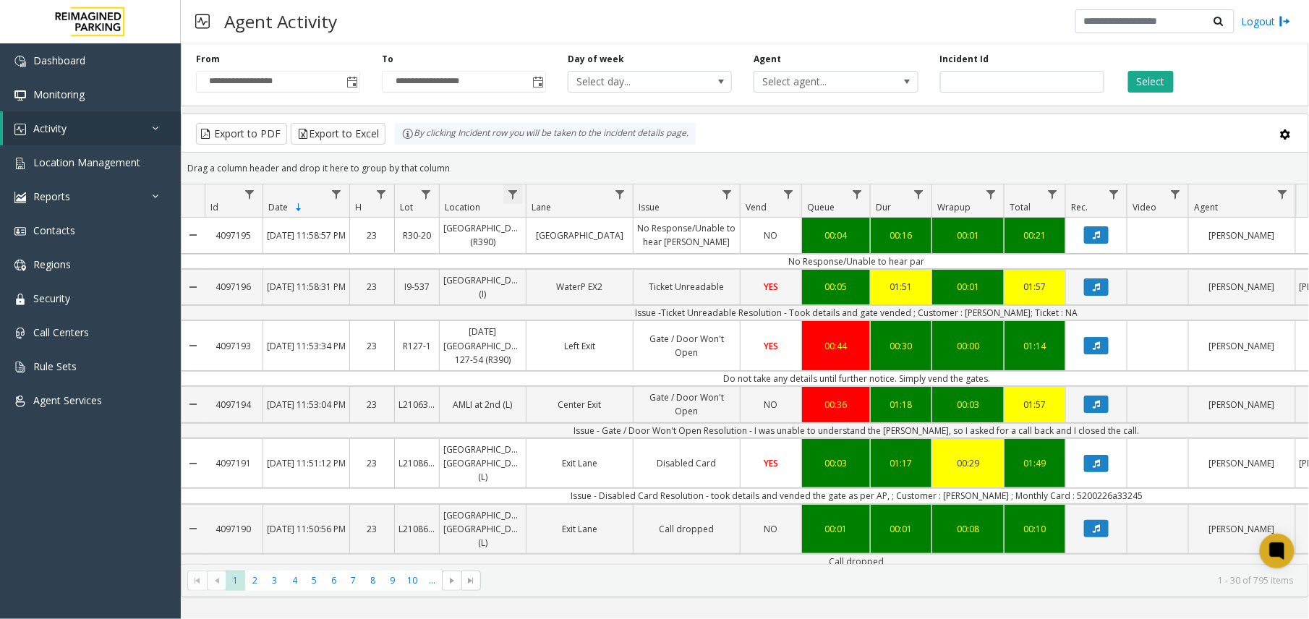
click at [513, 194] on span "Data table" at bounding box center [513, 195] width 12 height 12
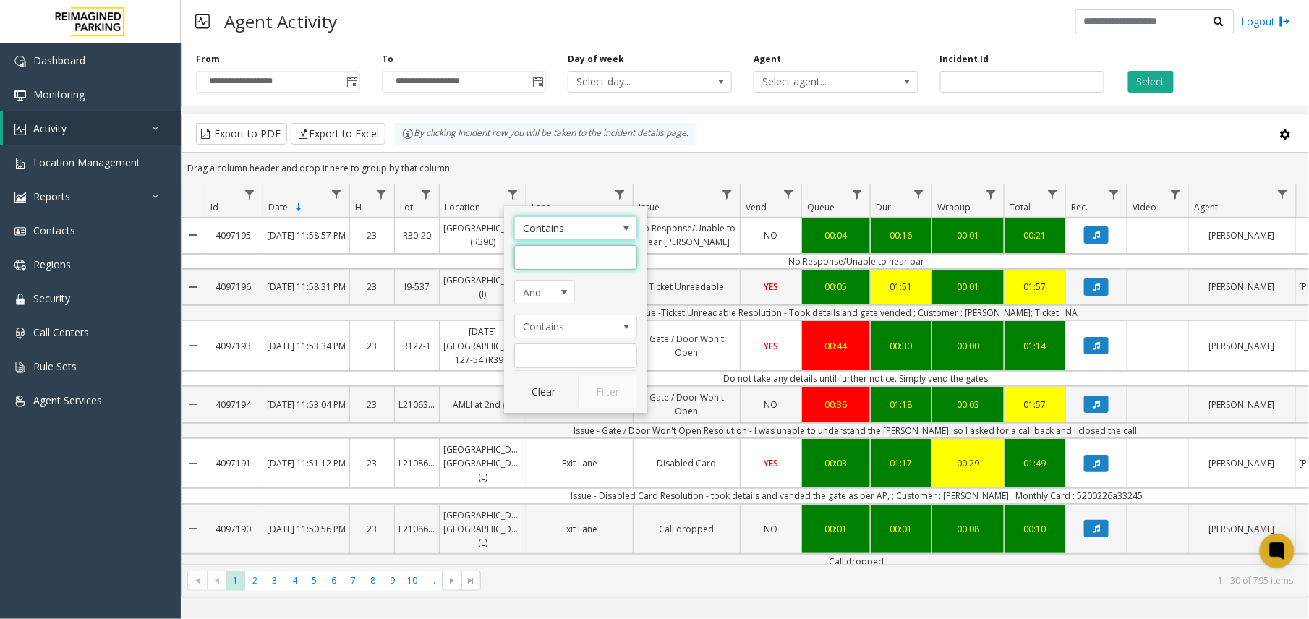
click at [549, 262] on input "Location Filter" at bounding box center [575, 257] width 123 height 25
paste input "**********"
type input "**********"
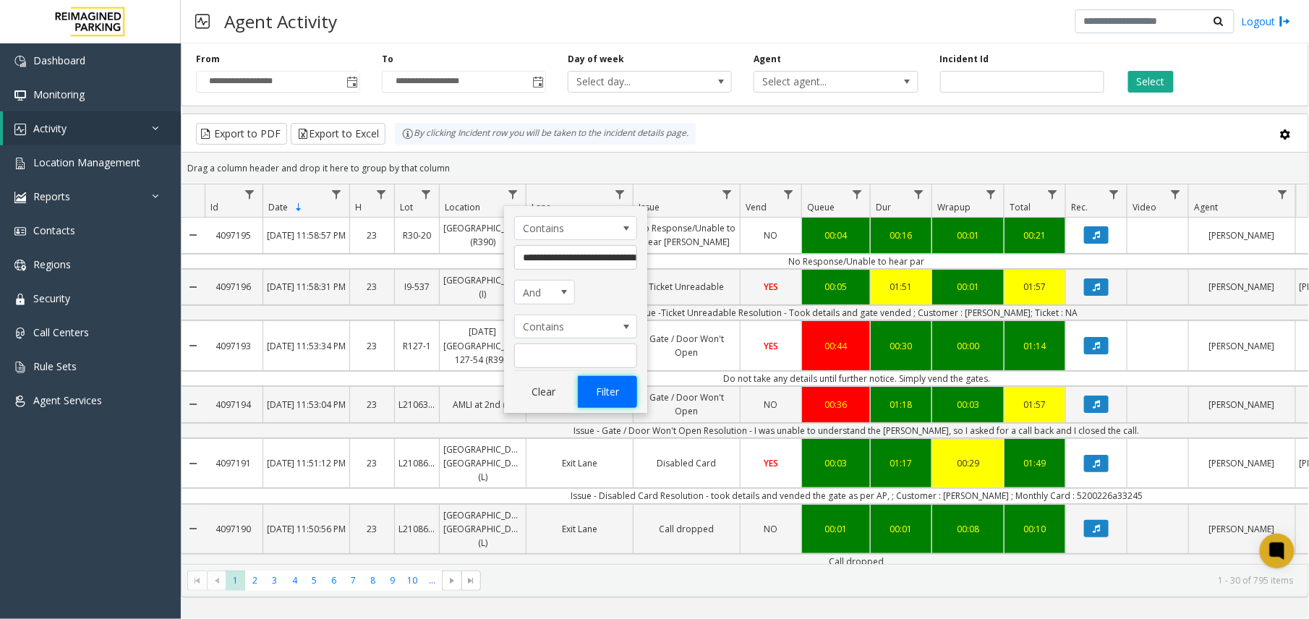
click at [616, 391] on button "Filter" at bounding box center [607, 392] width 59 height 32
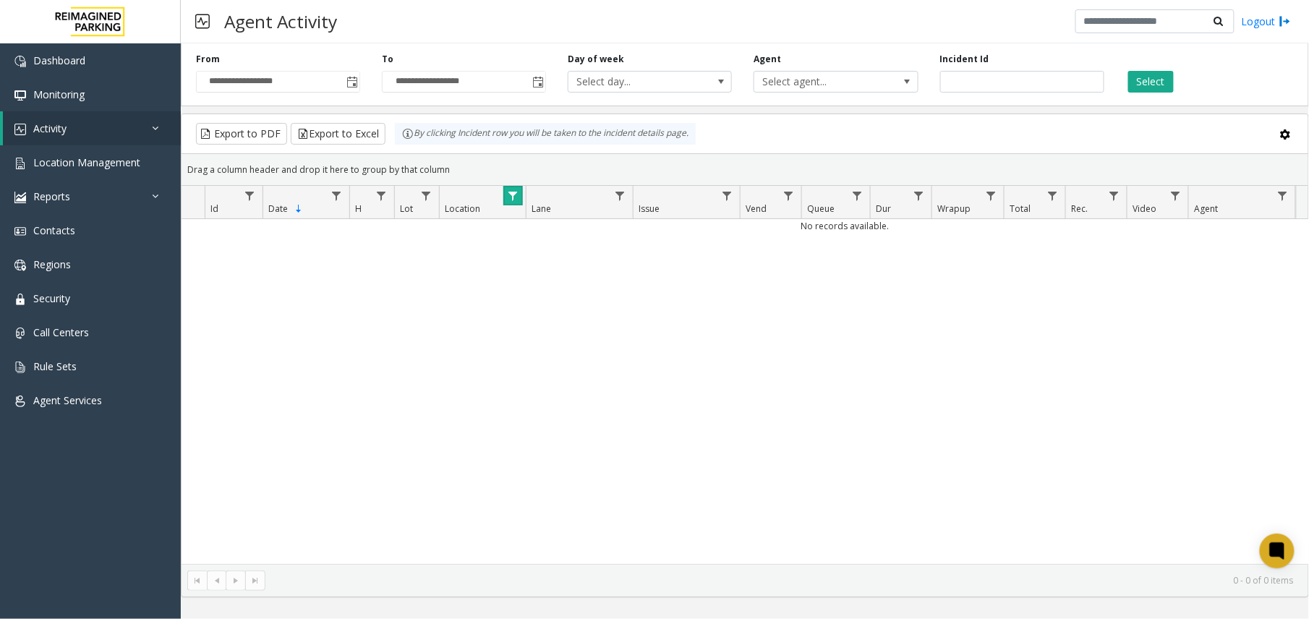
click at [518, 194] on span "Data table" at bounding box center [513, 196] width 12 height 12
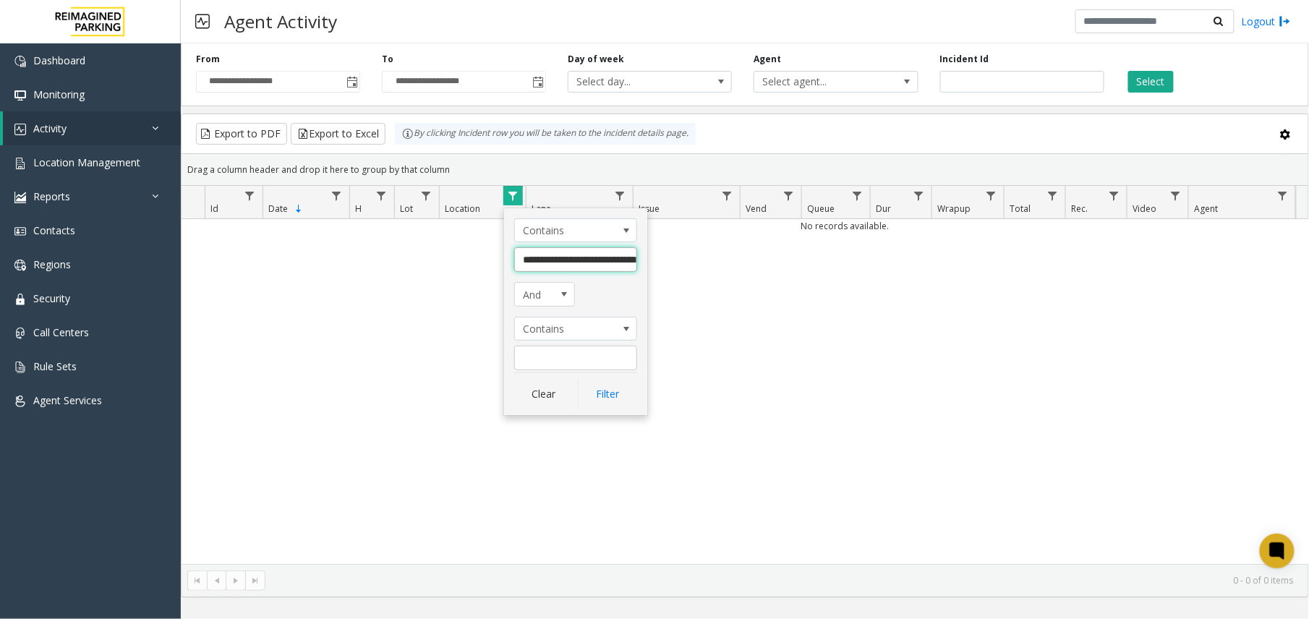
click at [562, 262] on input "**********" at bounding box center [575, 259] width 123 height 25
drag, startPoint x: 554, startPoint y: 260, endPoint x: 427, endPoint y: 257, distance: 127.3
click at [427, 257] on app-root "**********" at bounding box center [654, 309] width 1309 height 619
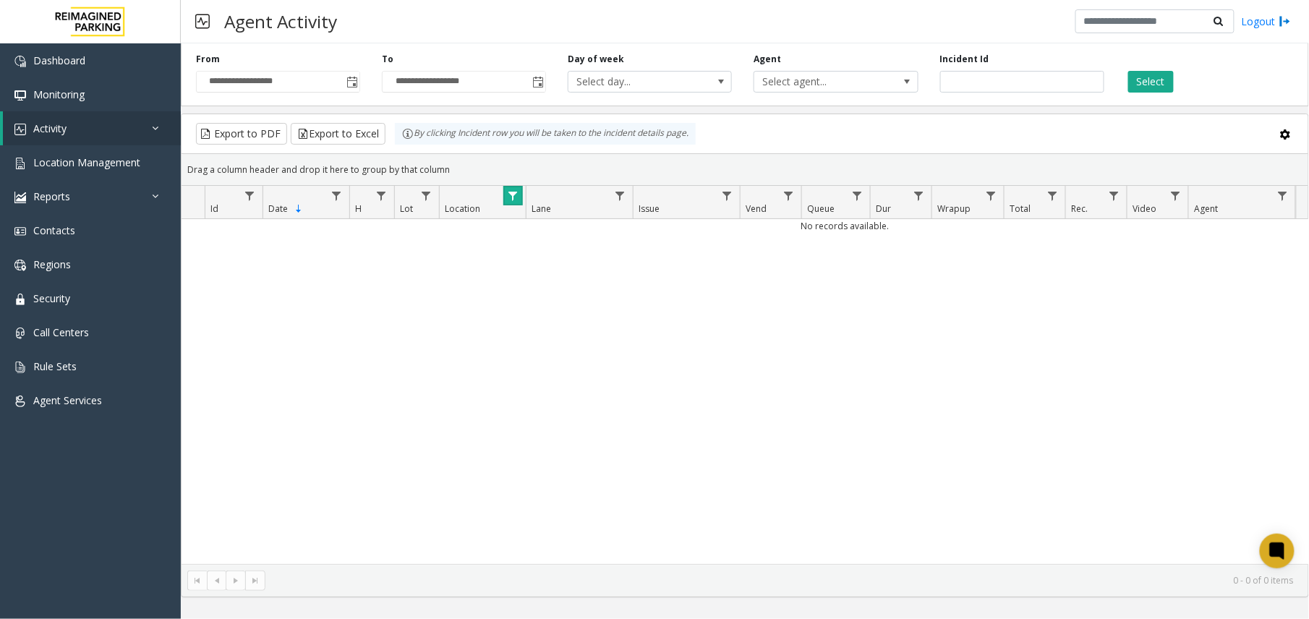
click at [521, 202] on link "Data table" at bounding box center [513, 196] width 20 height 20
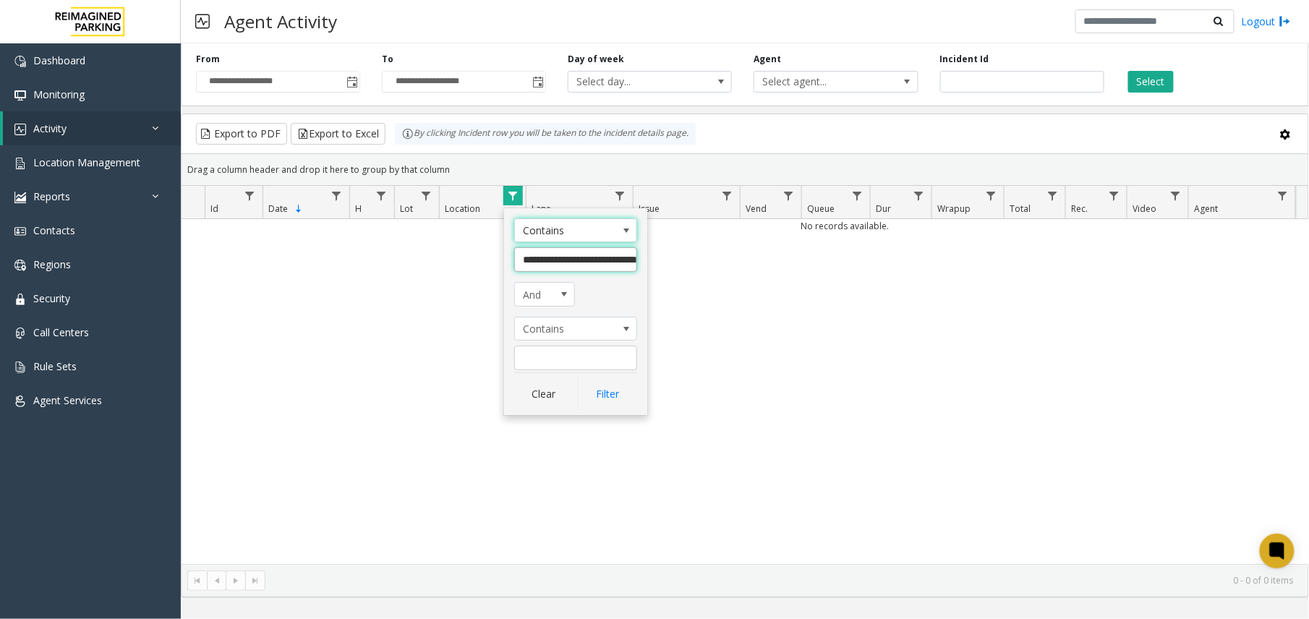
click at [554, 261] on input "**********" at bounding box center [575, 259] width 123 height 25
type input "**********"
click at [615, 390] on button "Filter" at bounding box center [607, 394] width 59 height 32
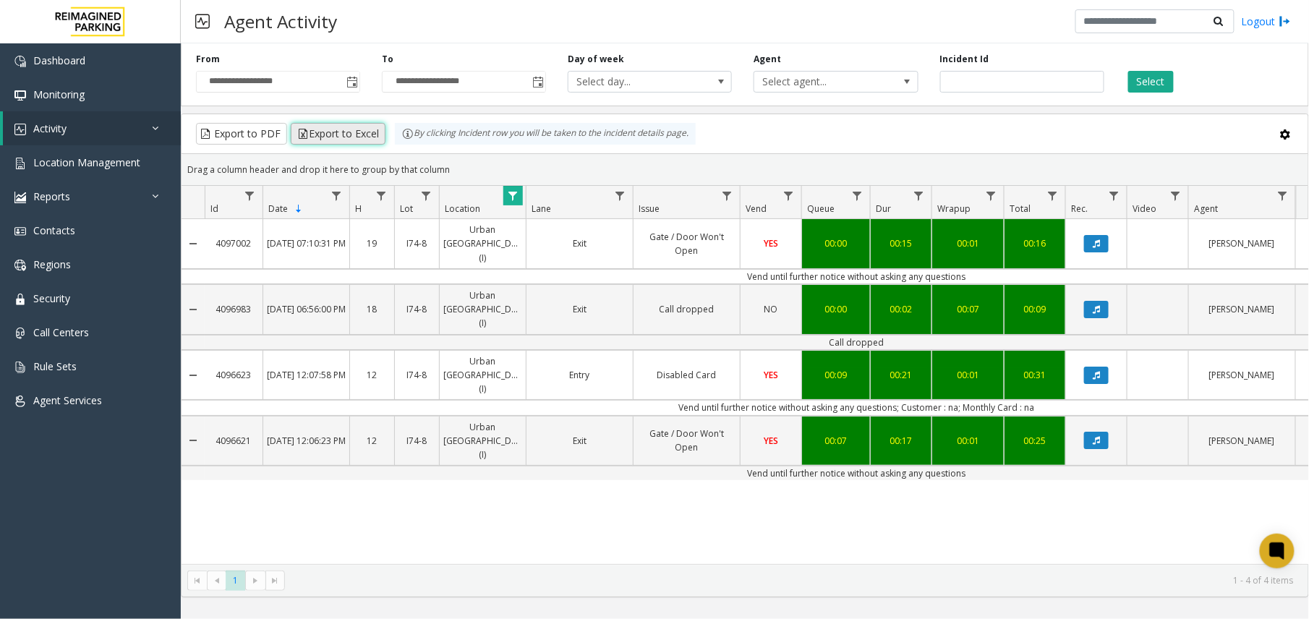
click at [333, 134] on button "Export to Excel" at bounding box center [338, 134] width 95 height 22
click at [507, 201] on span "Data table" at bounding box center [513, 196] width 12 height 12
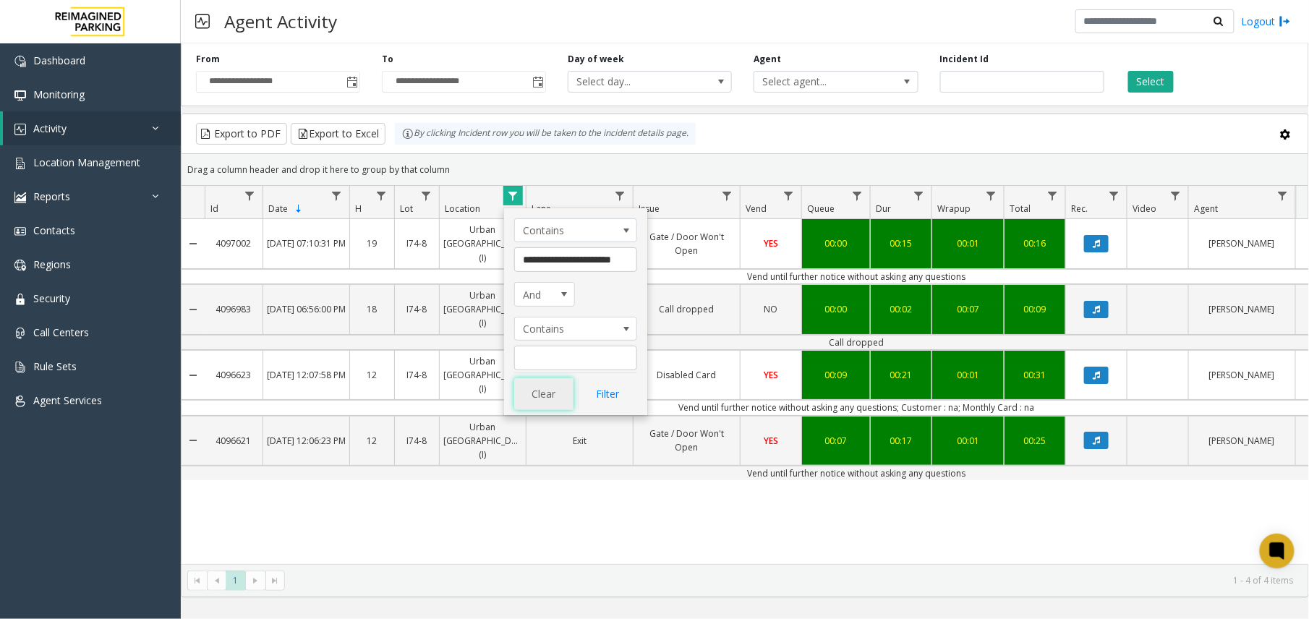
click at [544, 399] on button "Clear" at bounding box center [543, 394] width 59 height 32
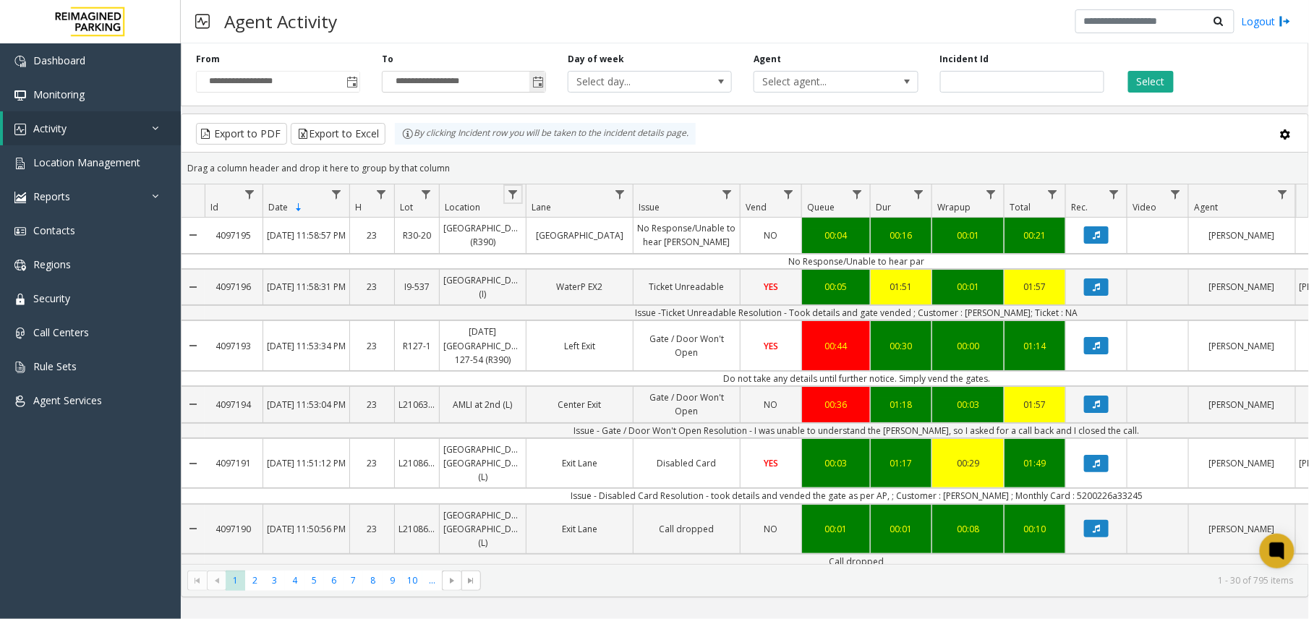
click at [539, 82] on span "Toggle popup" at bounding box center [538, 83] width 12 height 12
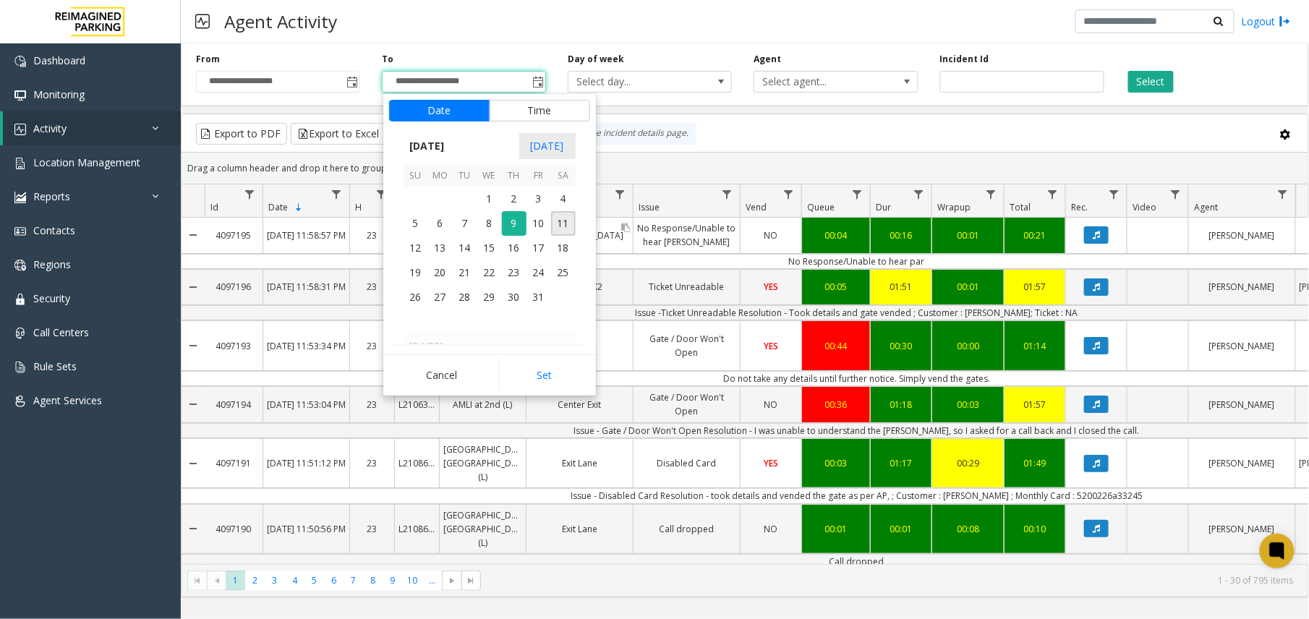
scroll to position [22, 0]
click at [431, 249] on span "13" at bounding box center [440, 248] width 25 height 25
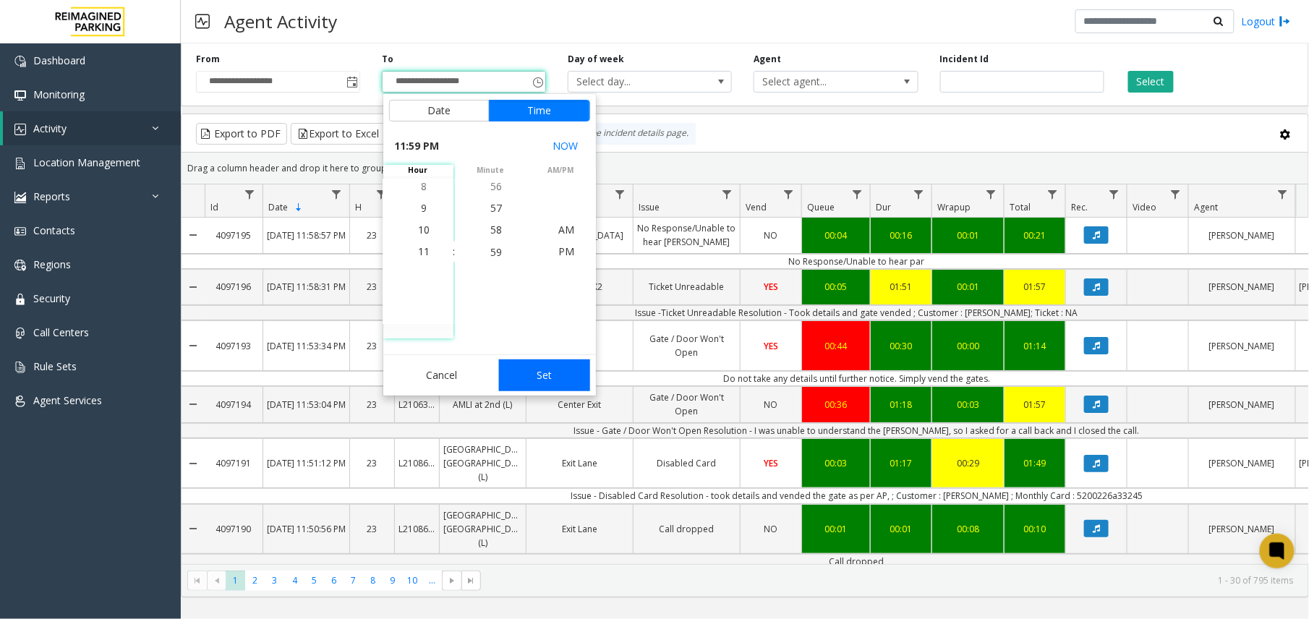
click at [525, 376] on button "Set" at bounding box center [544, 375] width 91 height 32
type input "**********"
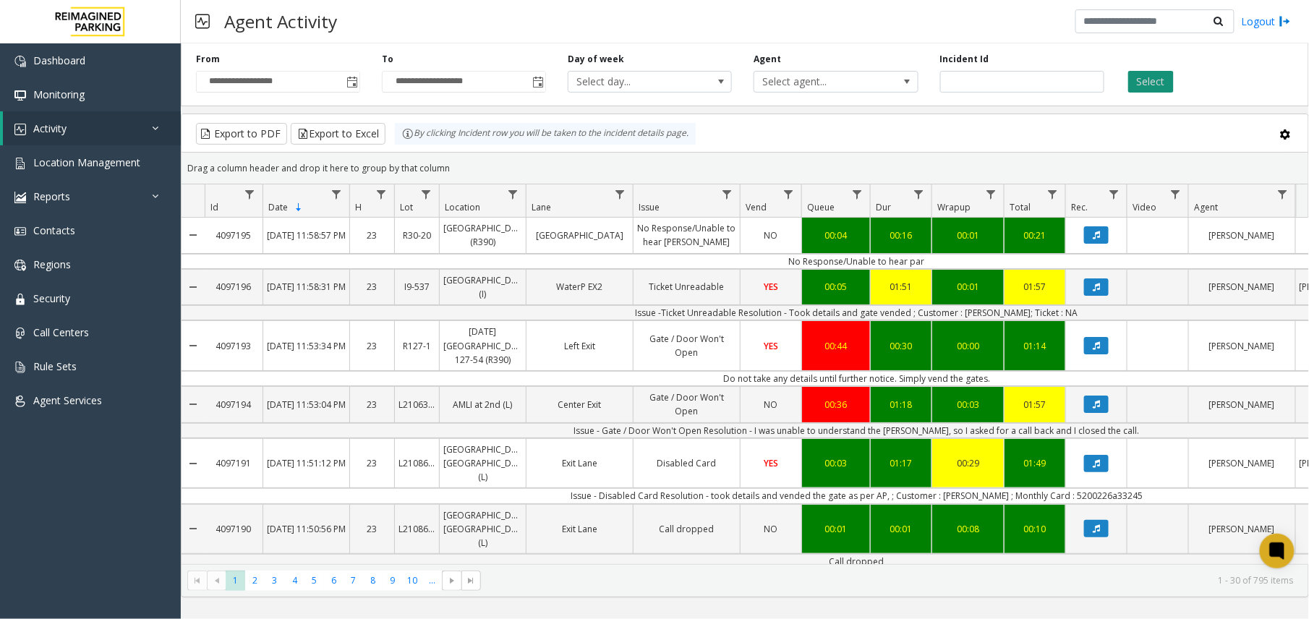
click at [1134, 82] on button "Select" at bounding box center [1151, 82] width 46 height 22
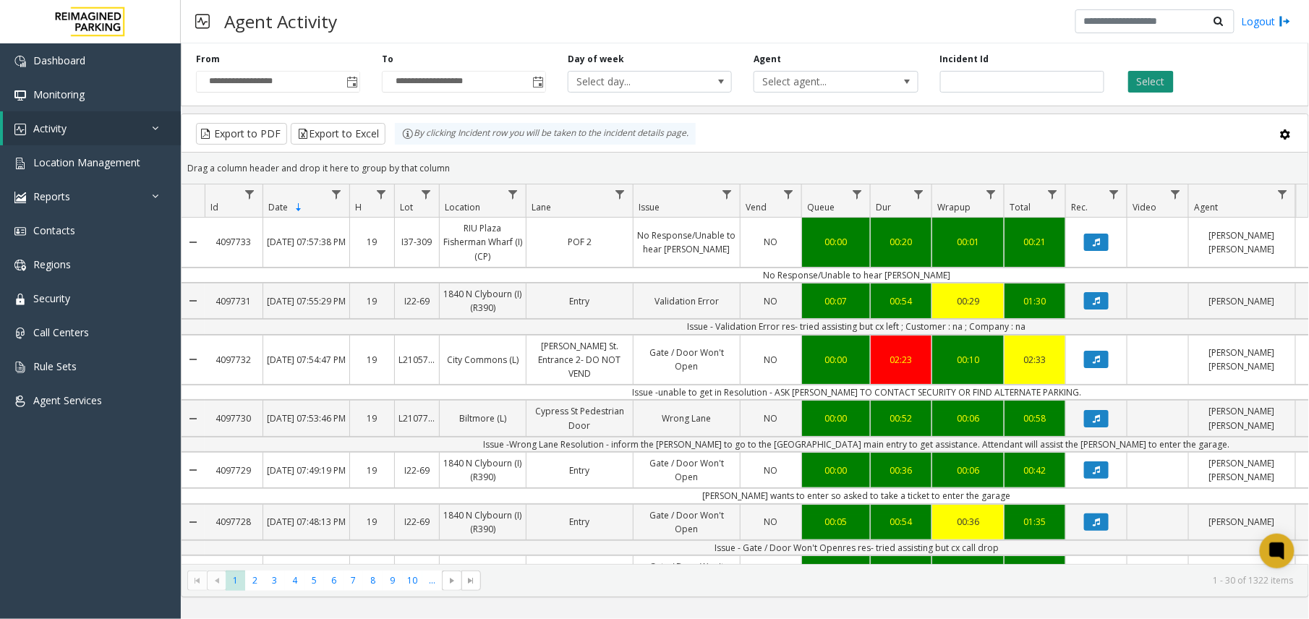
click at [1152, 85] on button "Select" at bounding box center [1151, 82] width 46 height 22
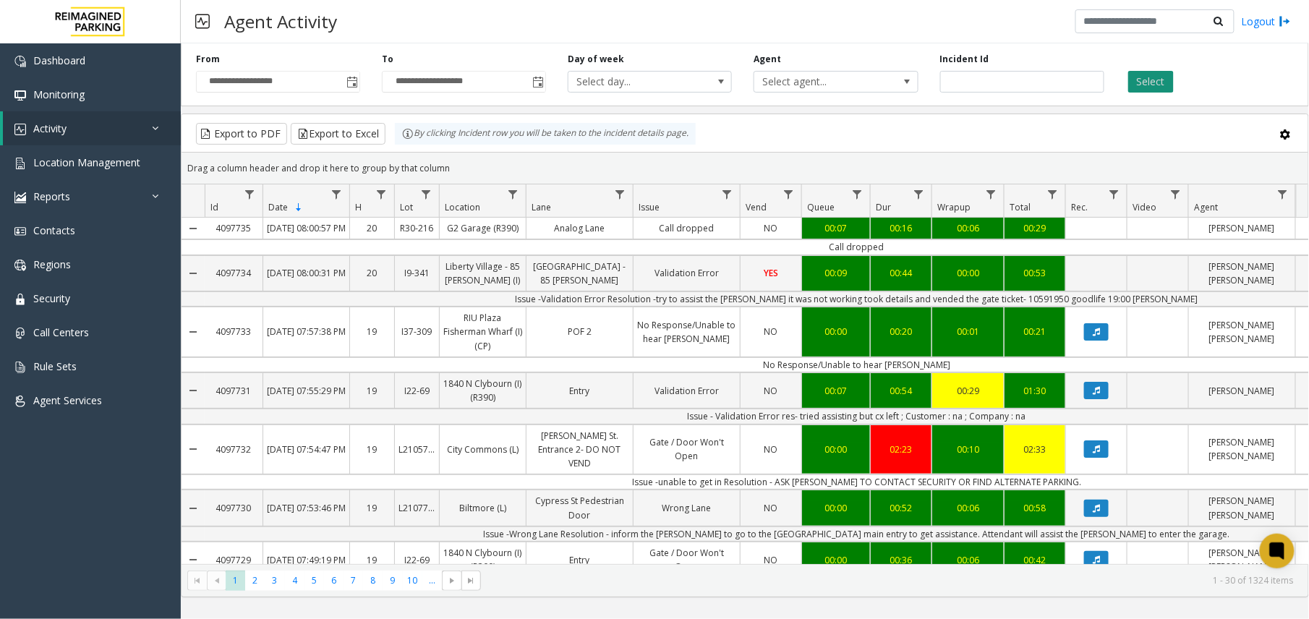
click at [1145, 76] on button "Select" at bounding box center [1151, 82] width 46 height 22
